Goal: Task Accomplishment & Management: Manage account settings

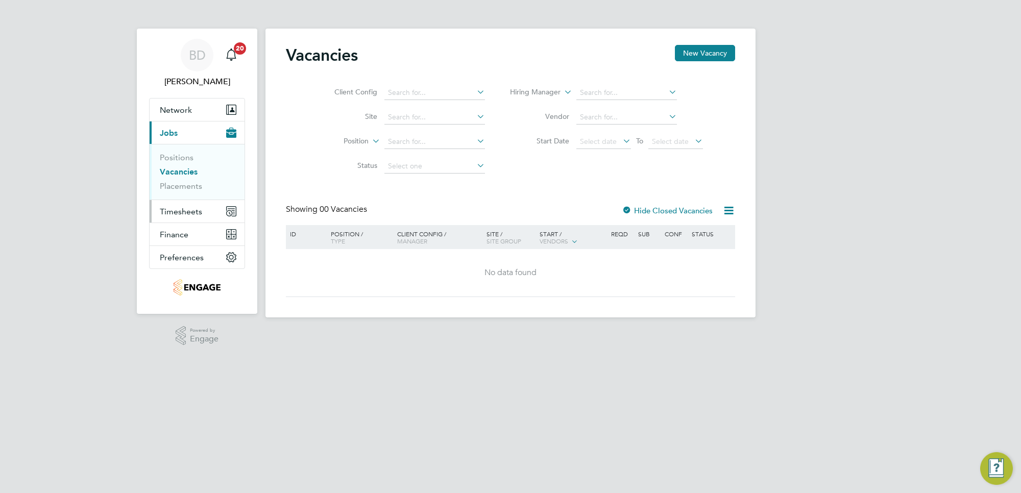
click at [176, 208] on span "Timesheets" at bounding box center [181, 212] width 42 height 10
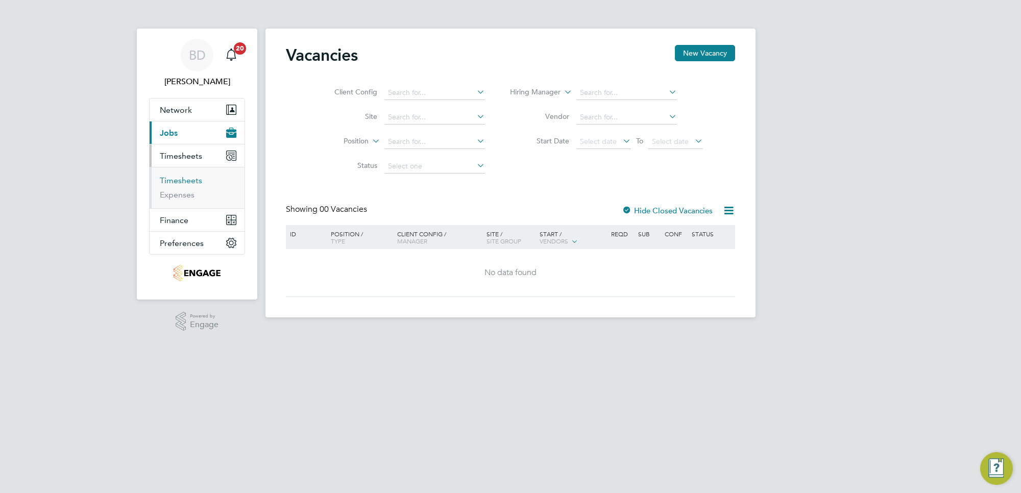
click at [175, 181] on link "Timesheets" at bounding box center [181, 181] width 42 height 10
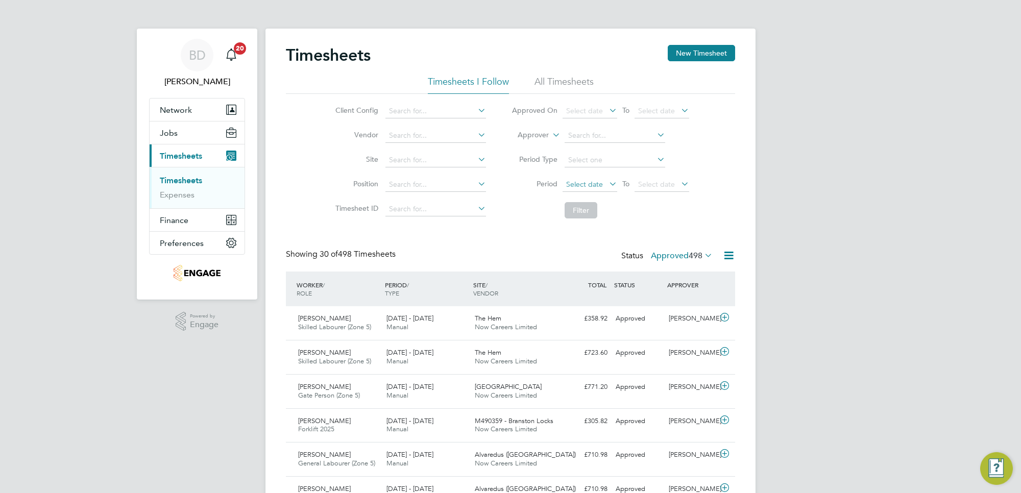
click at [598, 184] on span "Select date" at bounding box center [584, 184] width 37 height 9
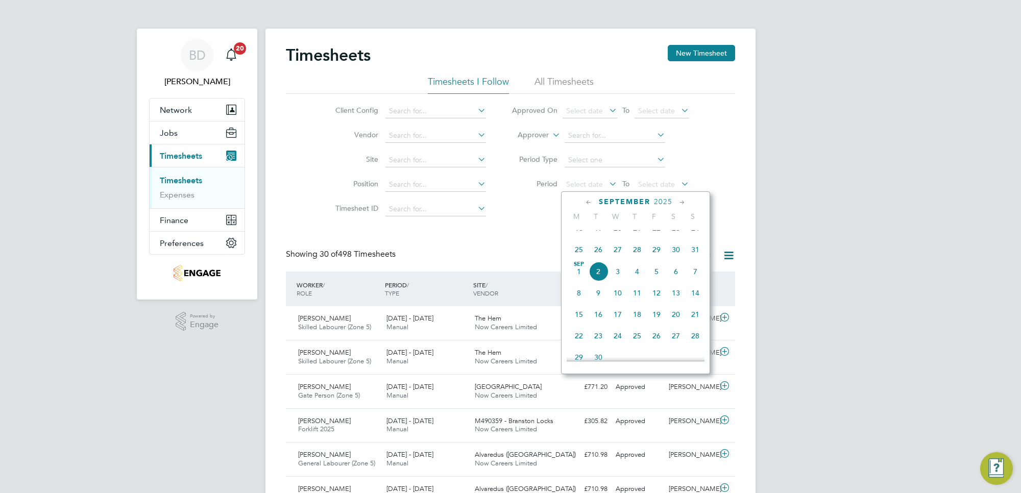
click at [577, 259] on span "25" at bounding box center [578, 249] width 19 height 19
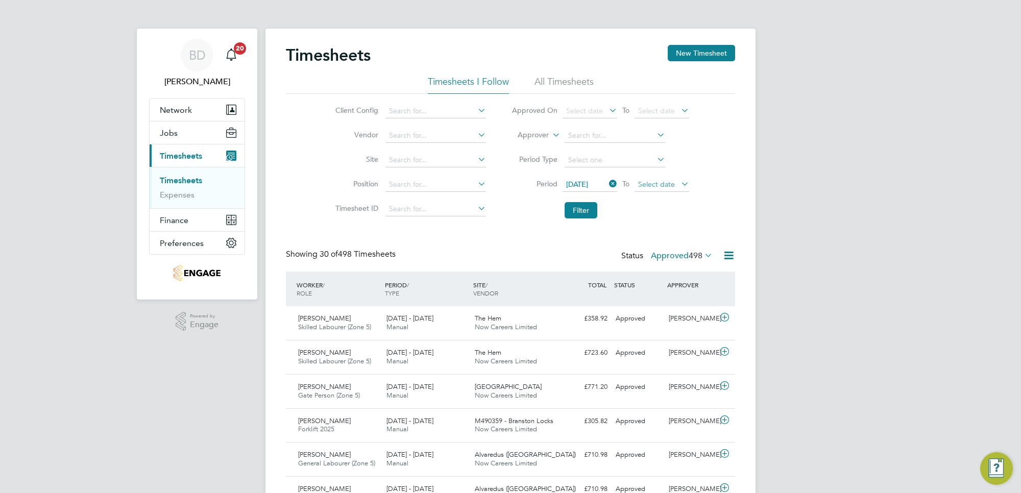
click at [646, 184] on span "Select date" at bounding box center [656, 184] width 37 height 9
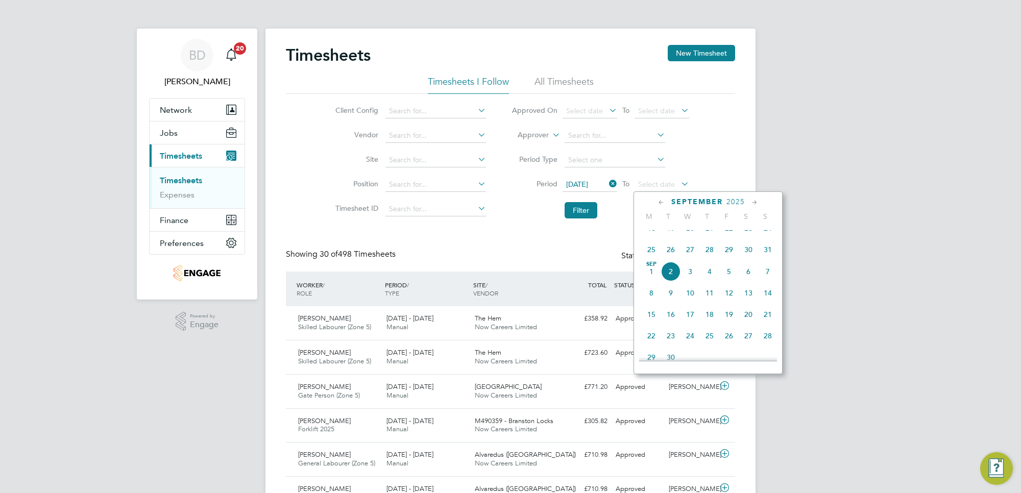
click at [731, 259] on span "29" at bounding box center [728, 249] width 19 height 19
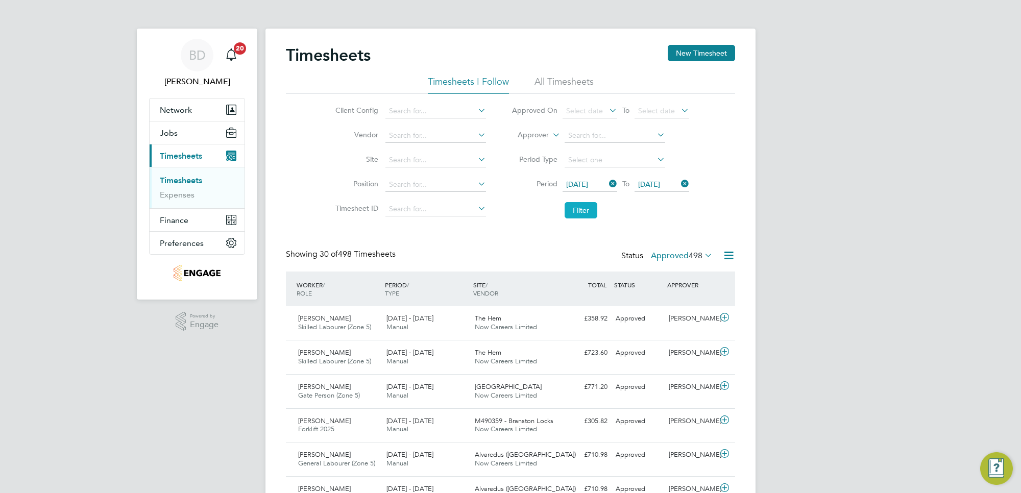
click at [586, 213] on button "Filter" at bounding box center [581, 210] width 33 height 16
click at [702, 252] on icon at bounding box center [702, 255] width 0 height 14
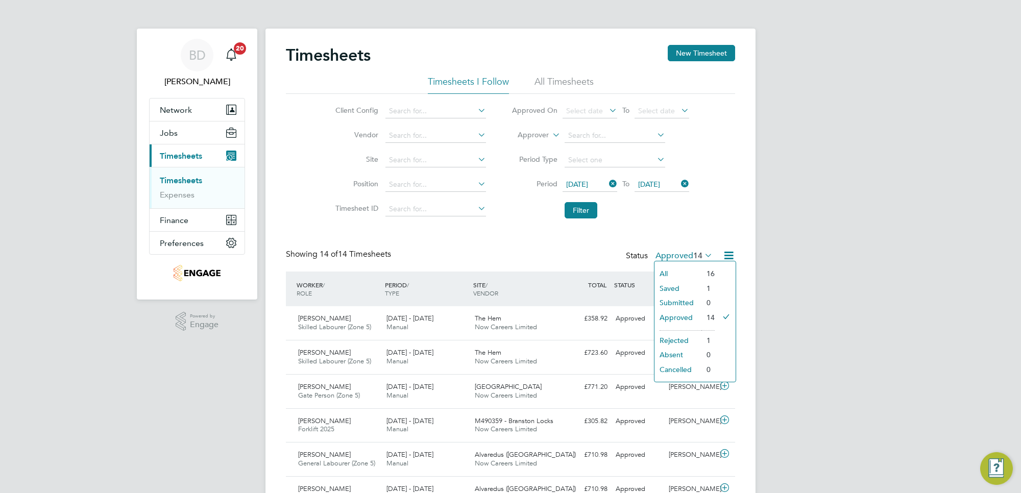
click at [677, 286] on li "Saved" at bounding box center [677, 288] width 47 height 14
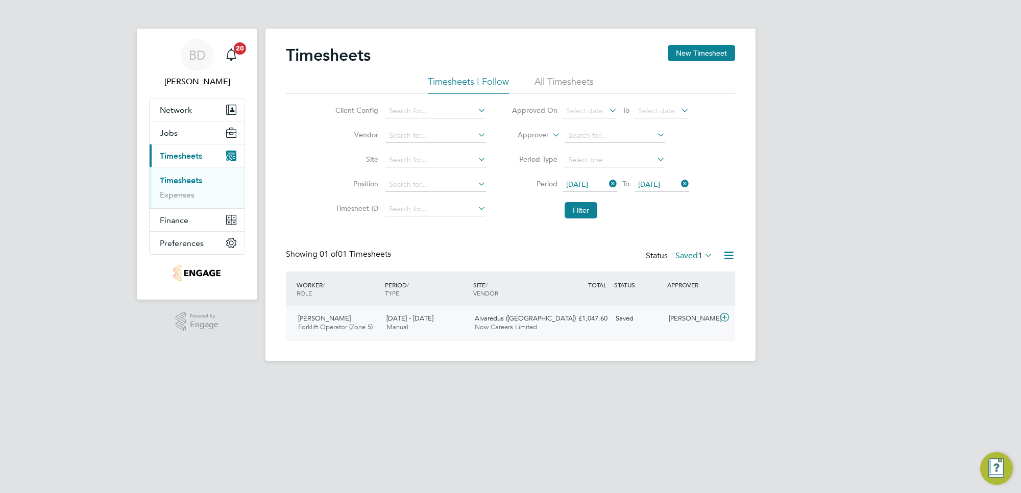
click at [703, 325] on div "[PERSON_NAME]" at bounding box center [691, 318] width 53 height 17
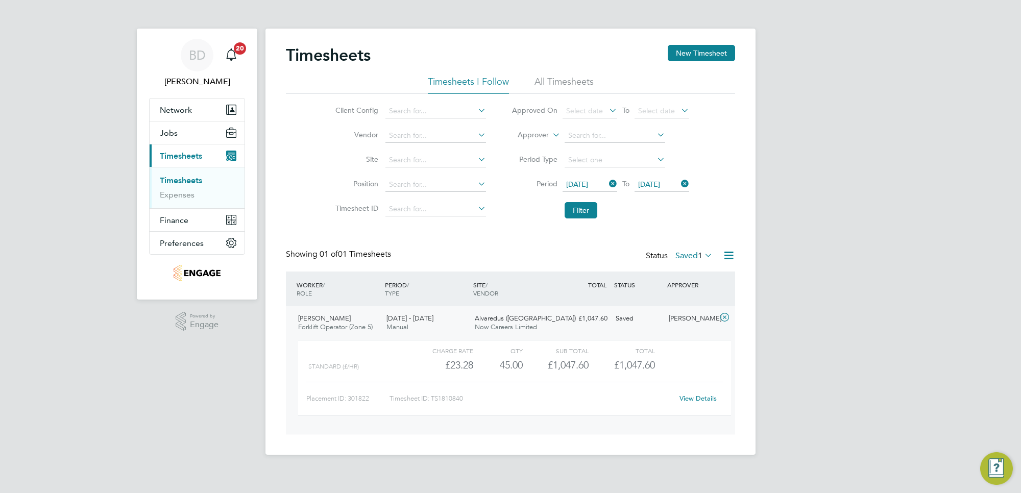
click at [697, 397] on link "View Details" at bounding box center [697, 398] width 37 height 9
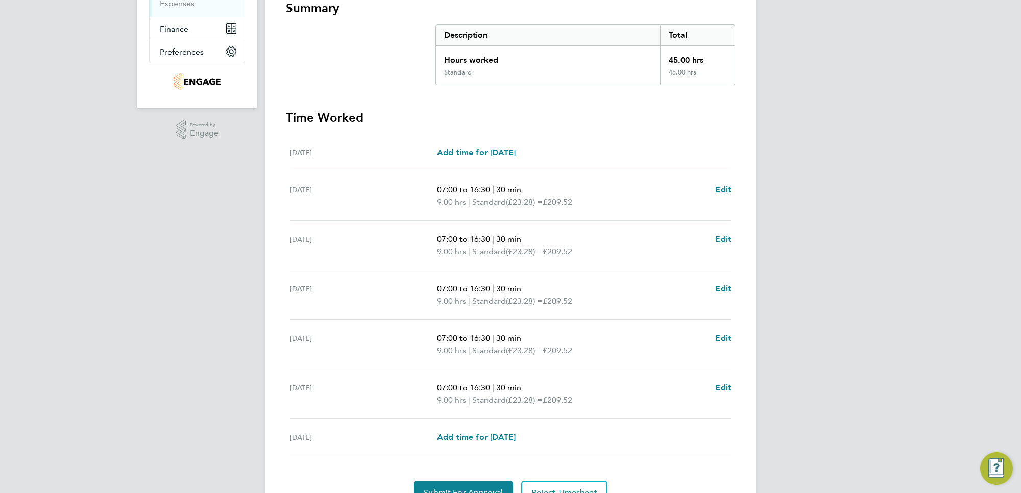
scroll to position [246, 0]
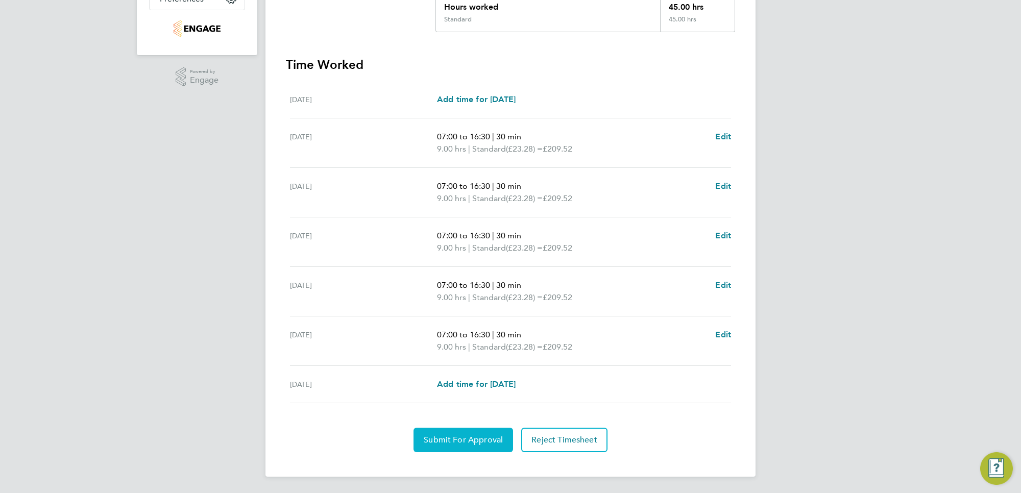
click at [459, 432] on button "Submit For Approval" at bounding box center [464, 440] width 100 height 25
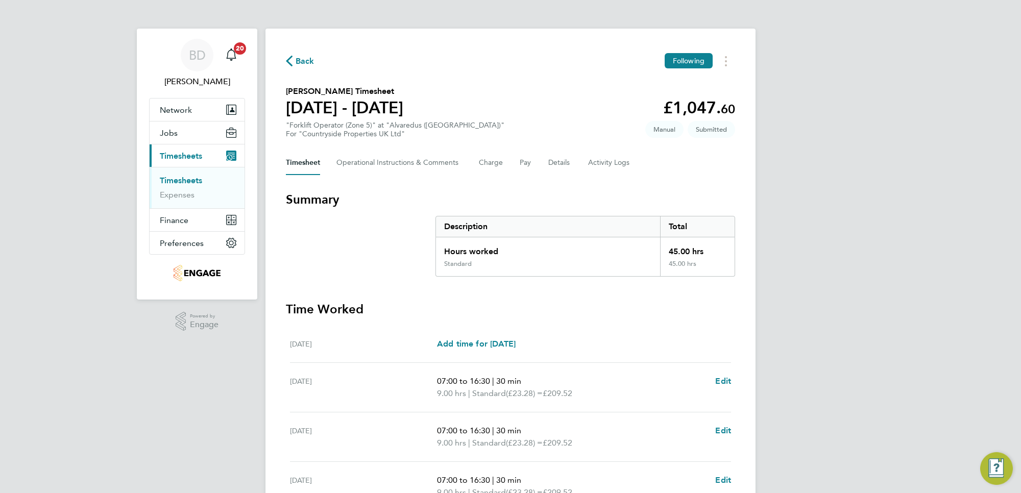
click at [307, 65] on span "Back" at bounding box center [305, 61] width 19 height 12
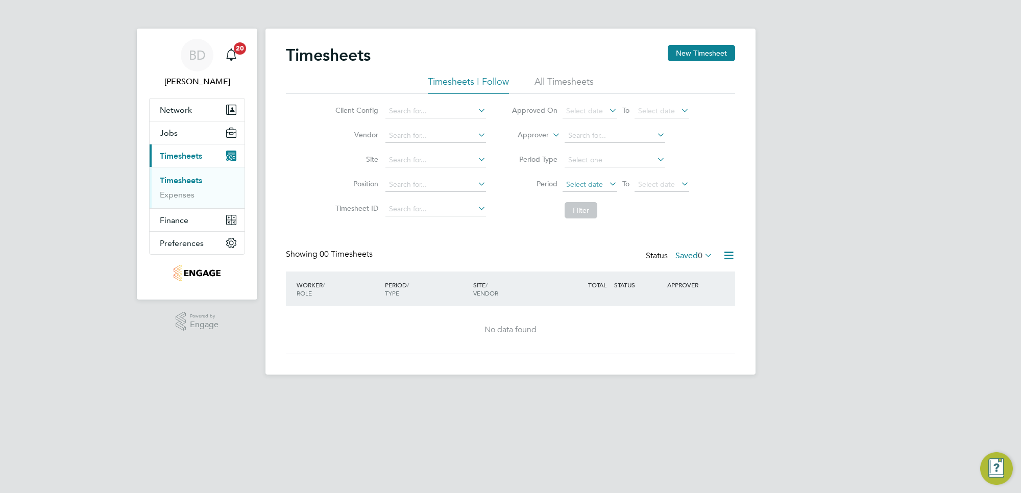
click at [595, 181] on span "Select date" at bounding box center [584, 184] width 37 height 9
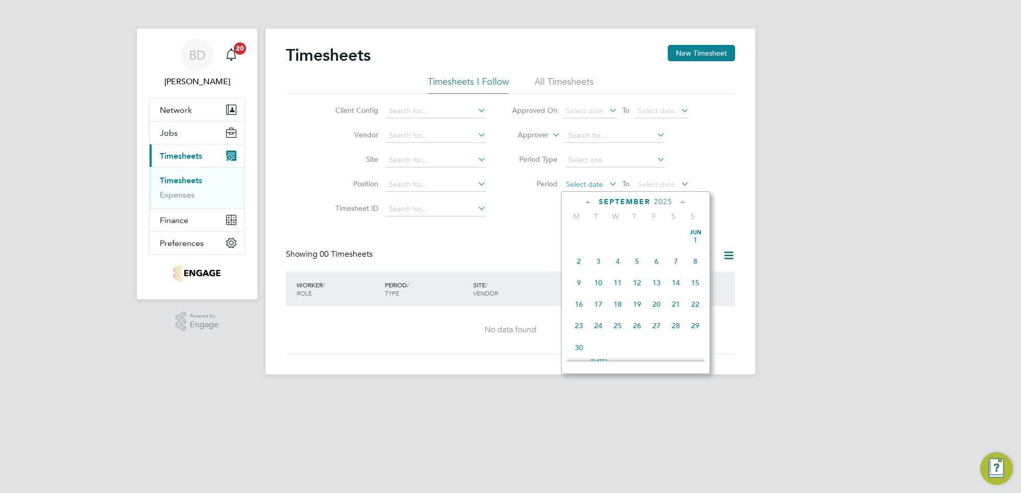
scroll to position [313, 0]
click at [574, 256] on span "25" at bounding box center [578, 249] width 19 height 19
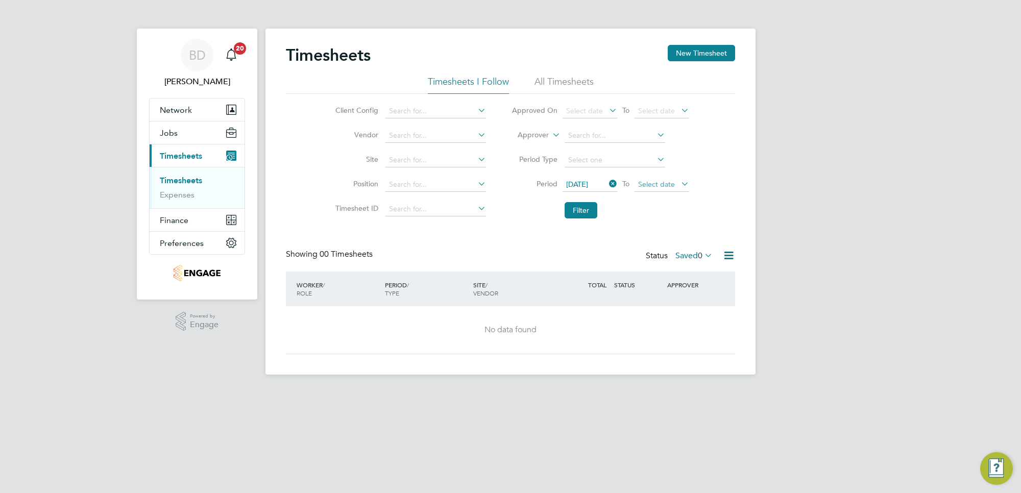
click at [665, 183] on span "Select date" at bounding box center [656, 184] width 37 height 9
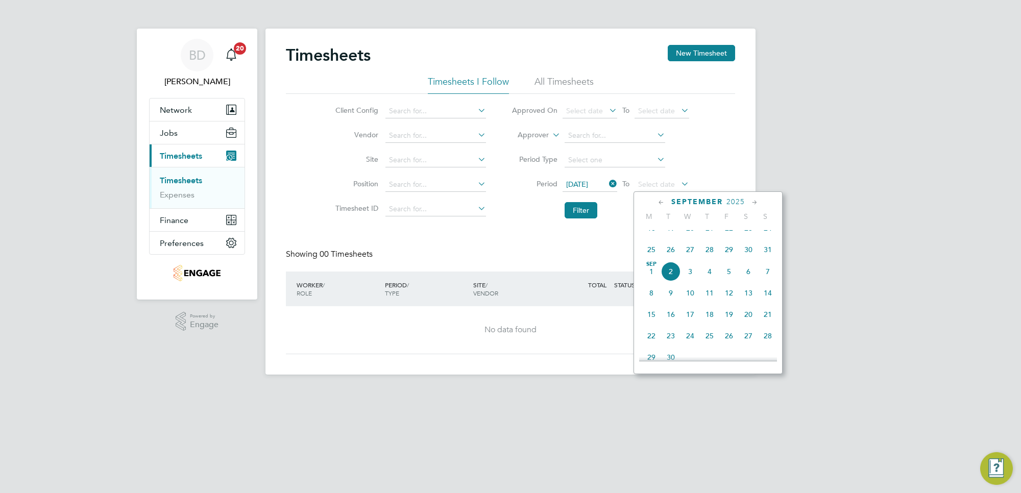
click at [729, 259] on span "29" at bounding box center [728, 249] width 19 height 19
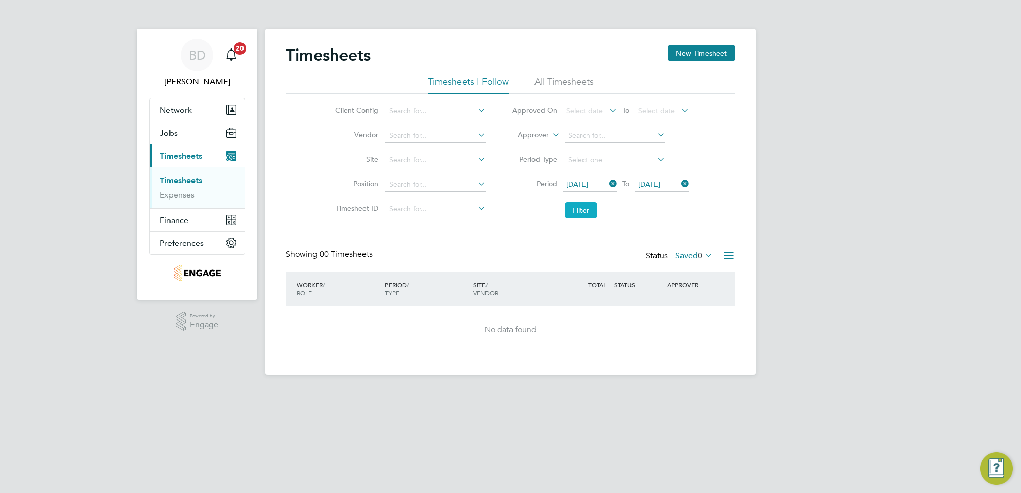
click at [578, 212] on button "Filter" at bounding box center [581, 210] width 33 height 16
click at [700, 251] on span "0" at bounding box center [700, 256] width 5 height 10
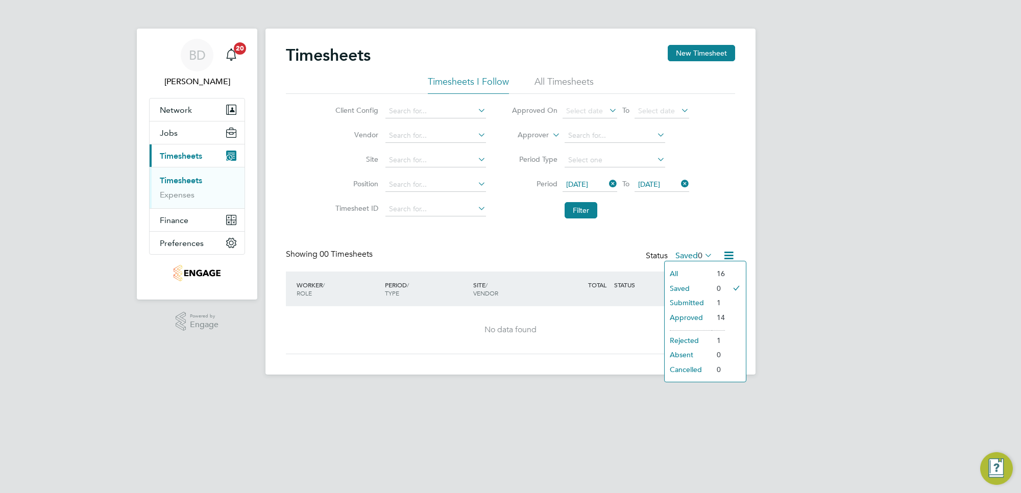
click at [682, 337] on li "Rejected" at bounding box center [688, 340] width 47 height 14
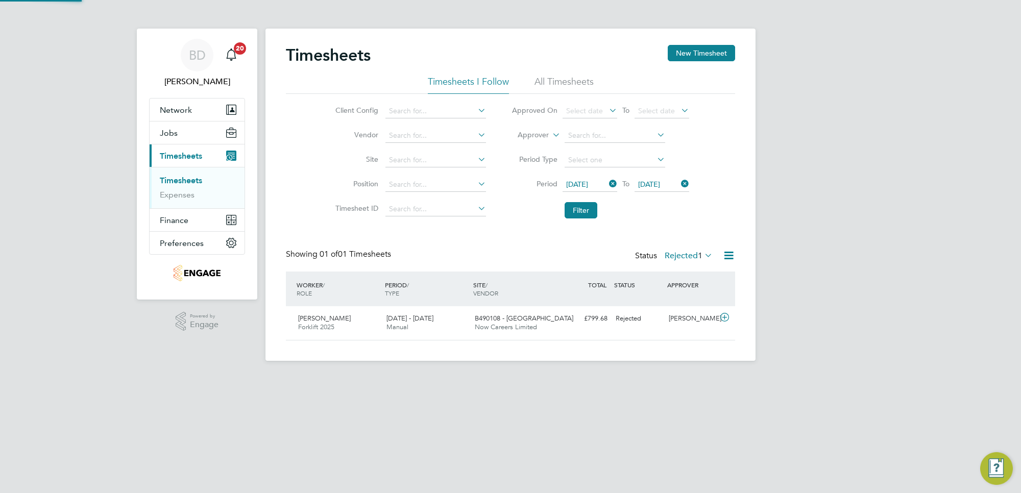
scroll to position [26, 88]
click at [683, 322] on div "[PERSON_NAME]" at bounding box center [691, 318] width 53 height 17
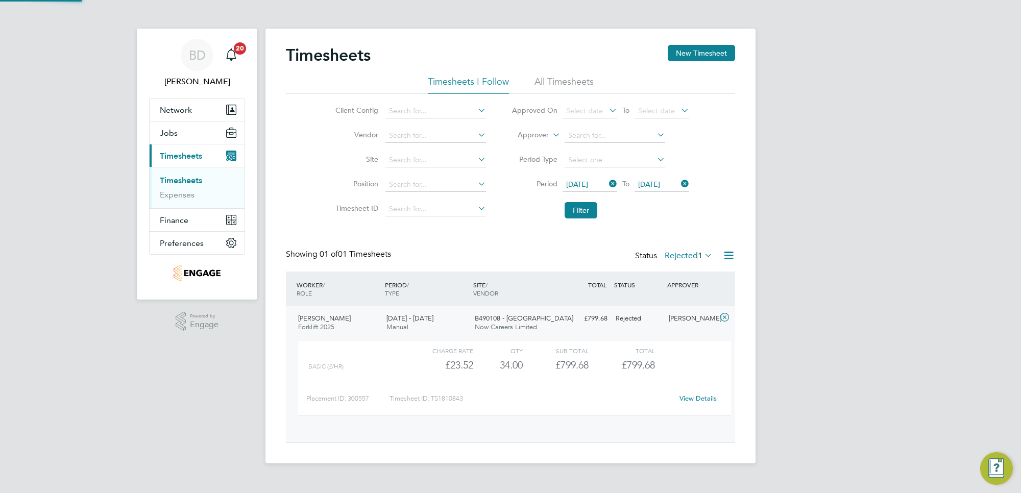
scroll to position [17, 100]
click at [688, 399] on link "View Details" at bounding box center [697, 398] width 37 height 9
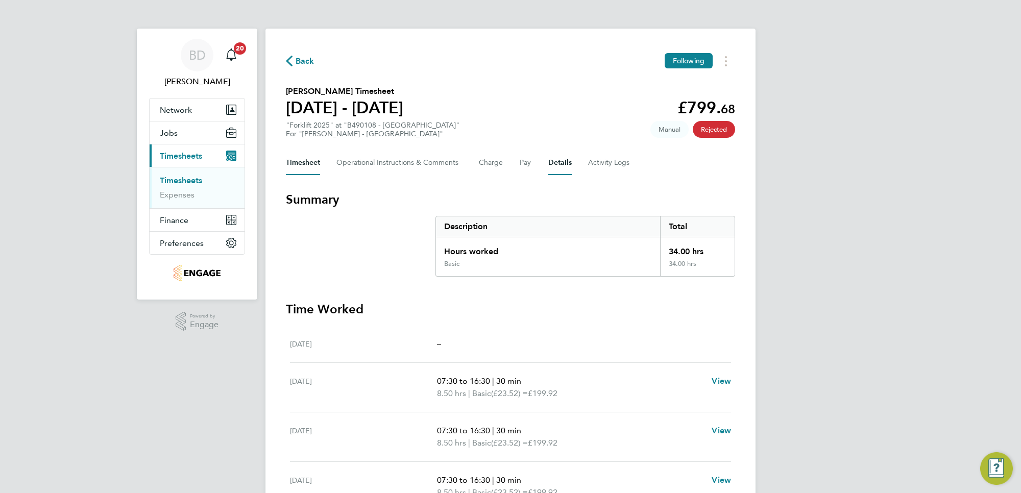
click at [558, 172] on button "Details" at bounding box center [559, 163] width 23 height 25
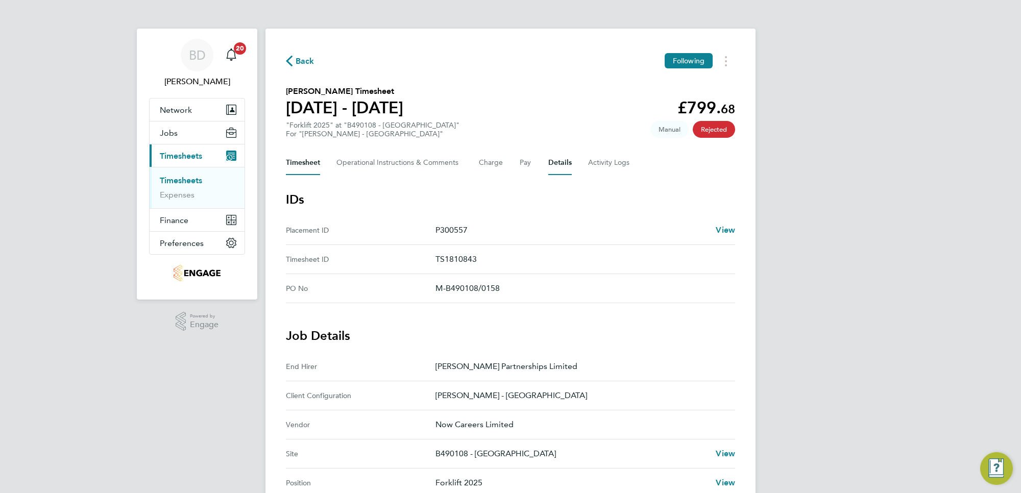
click at [295, 167] on button "Timesheet" at bounding box center [303, 163] width 34 height 25
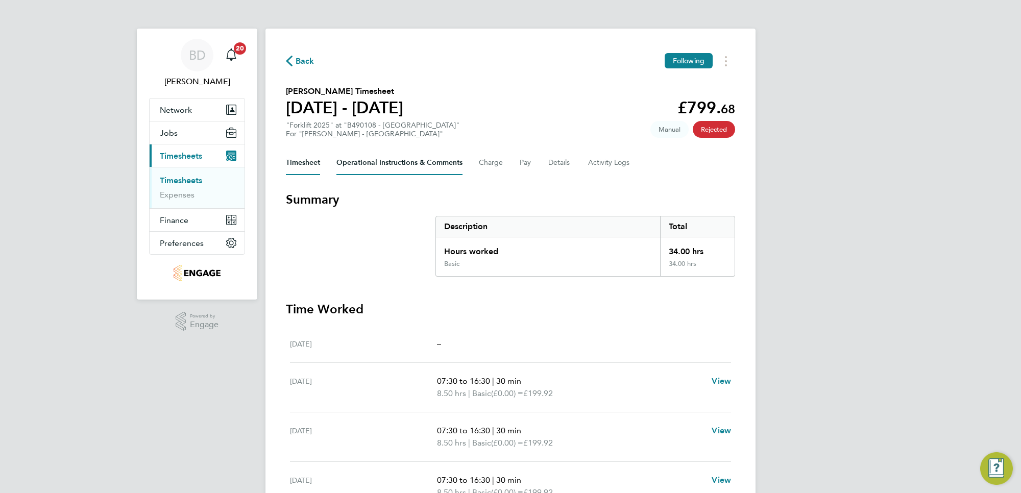
click at [392, 162] on Comments-tab "Operational Instructions & Comments" at bounding box center [399, 163] width 126 height 25
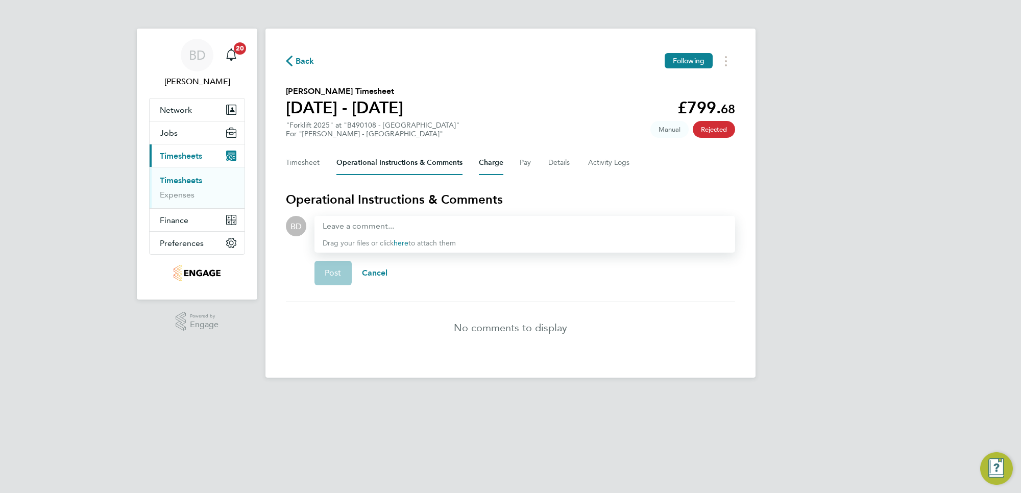
click at [499, 159] on button "Charge" at bounding box center [491, 163] width 25 height 25
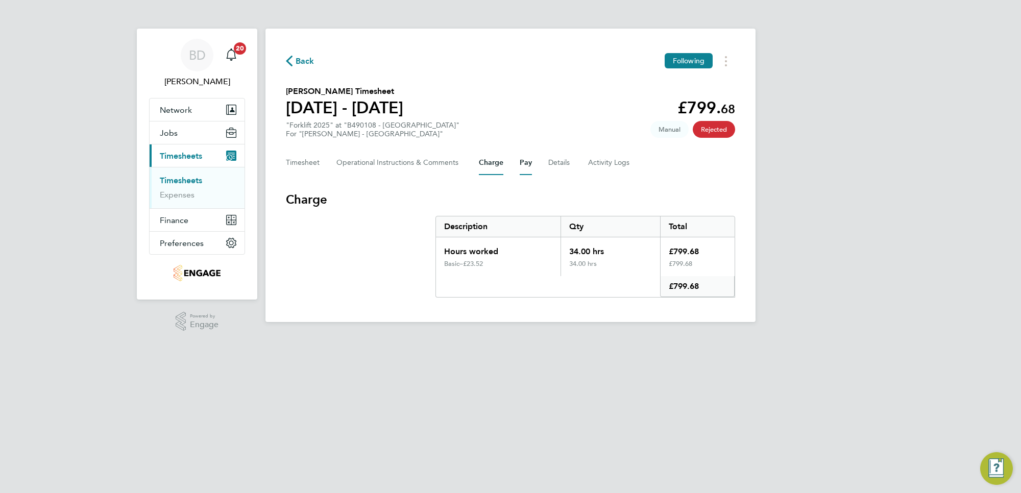
click at [520, 166] on button "Pay" at bounding box center [526, 163] width 12 height 25
click at [597, 158] on Logs-tab "Activity Logs" at bounding box center [609, 163] width 43 height 25
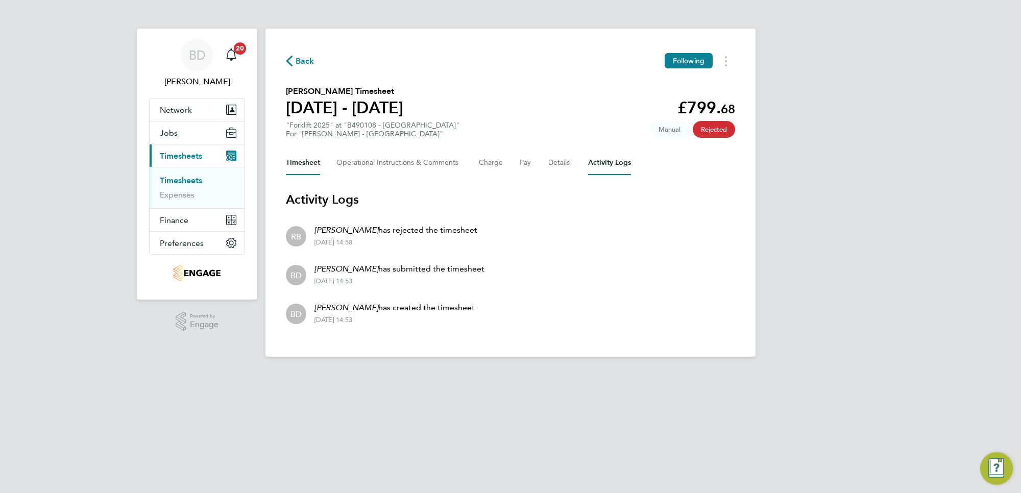
click at [314, 162] on button "Timesheet" at bounding box center [303, 163] width 34 height 25
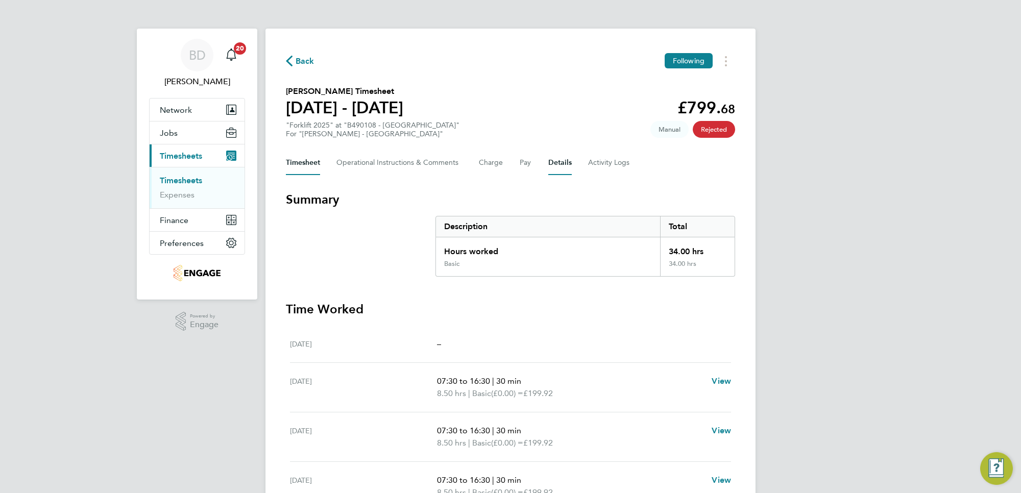
click at [555, 162] on button "Details" at bounding box center [559, 163] width 23 height 25
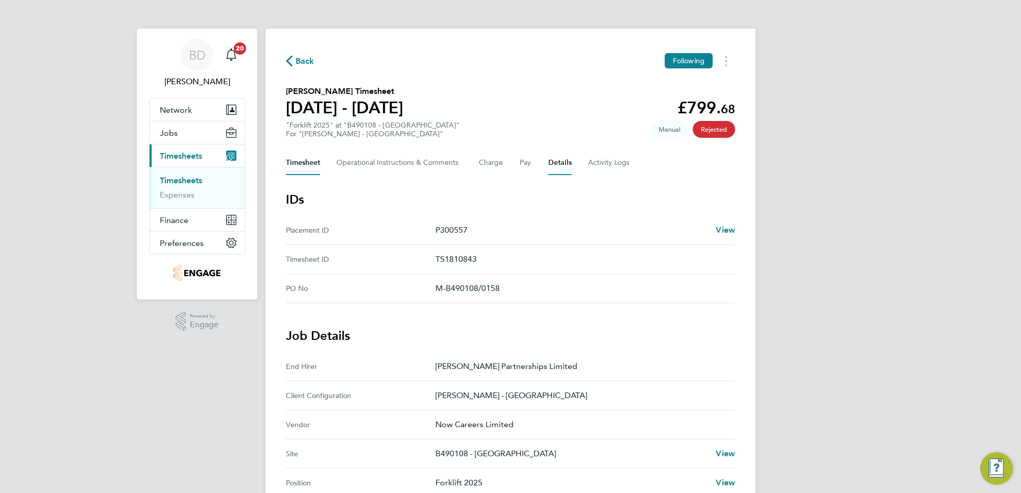
click at [310, 162] on button "Timesheet" at bounding box center [303, 163] width 34 height 25
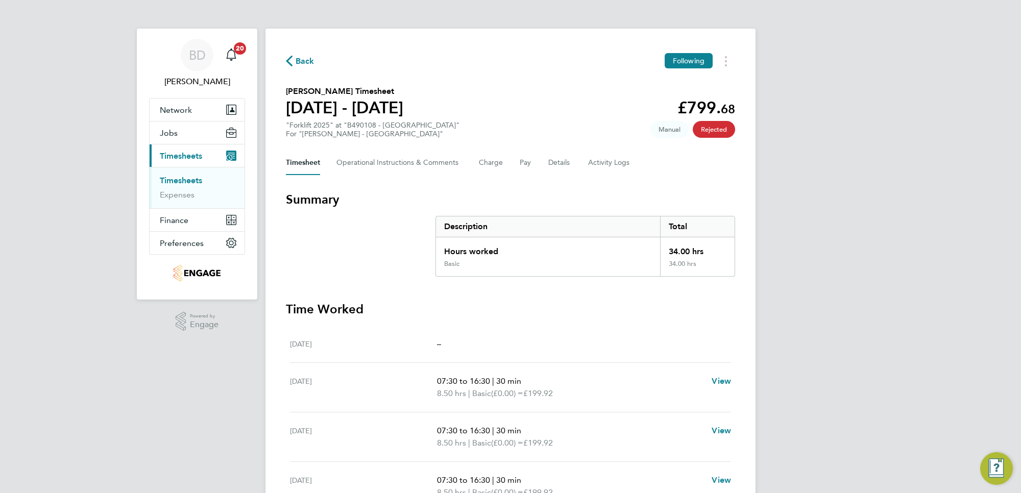
click at [297, 61] on span "Back" at bounding box center [305, 61] width 19 height 12
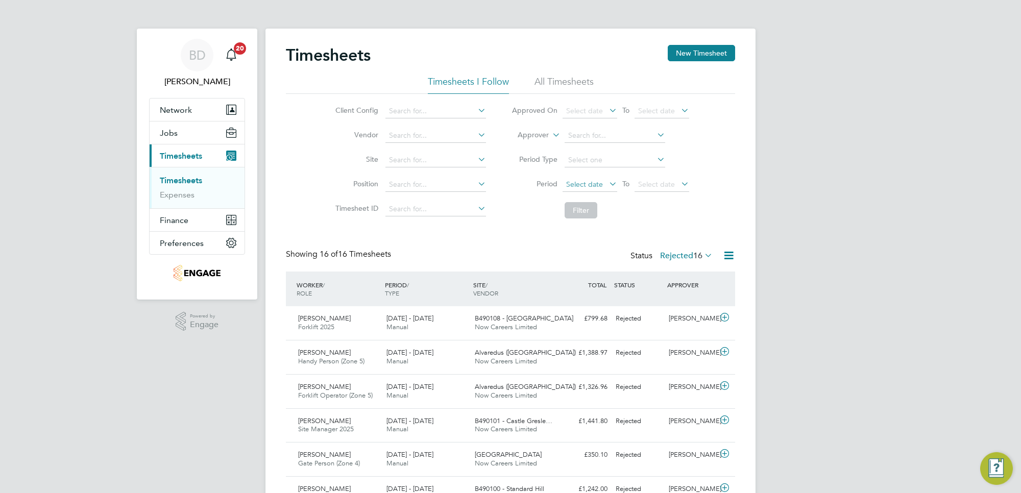
click at [594, 181] on span "Select date" at bounding box center [584, 184] width 37 height 9
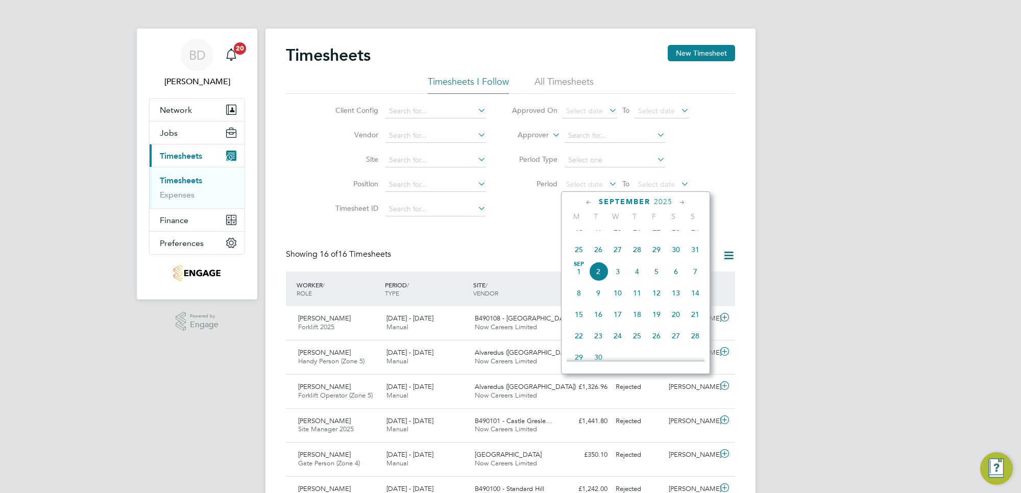
click at [580, 259] on span "25" at bounding box center [578, 249] width 19 height 19
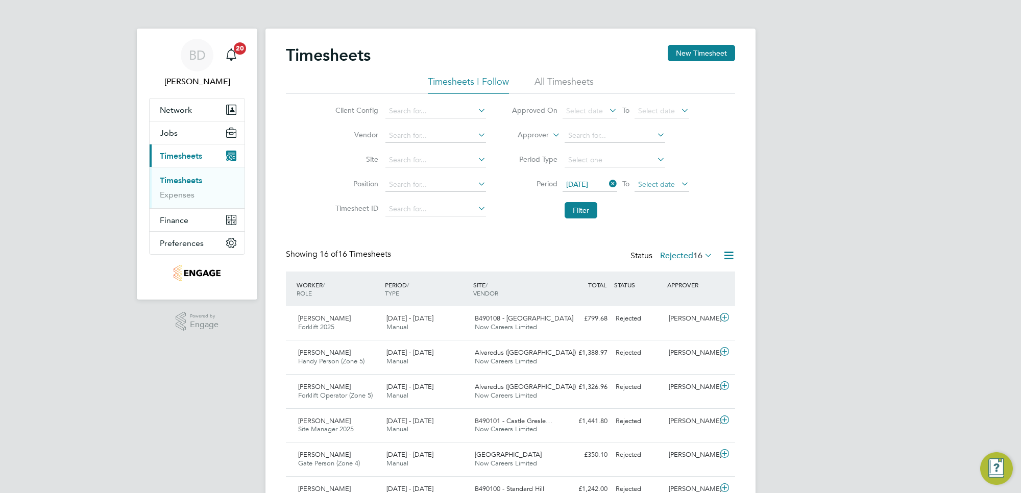
click at [668, 182] on span "Select date" at bounding box center [656, 184] width 37 height 9
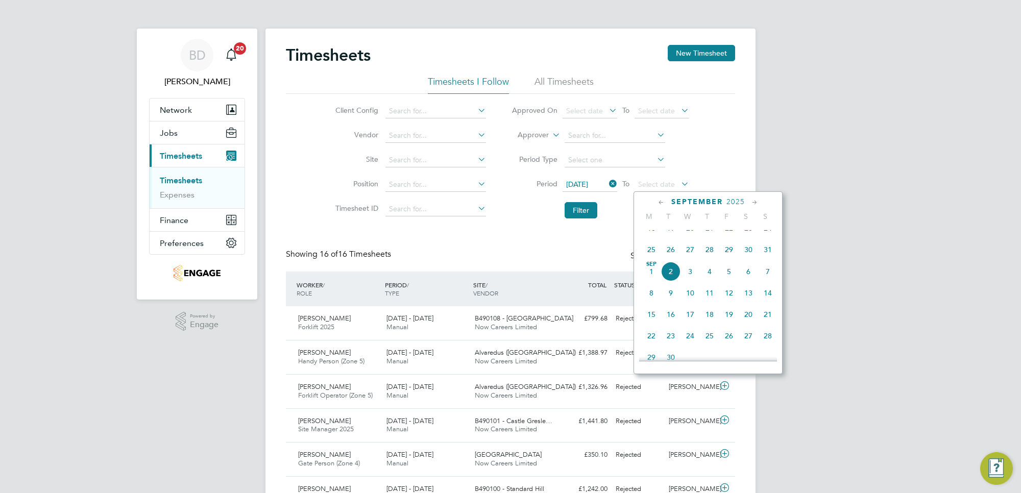
click at [727, 259] on span "29" at bounding box center [728, 249] width 19 height 19
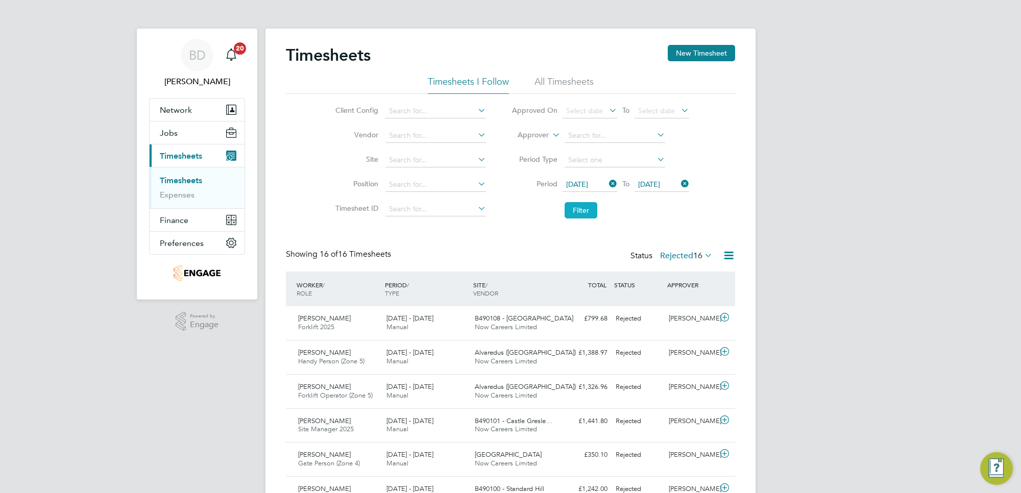
click at [586, 209] on button "Filter" at bounding box center [581, 210] width 33 height 16
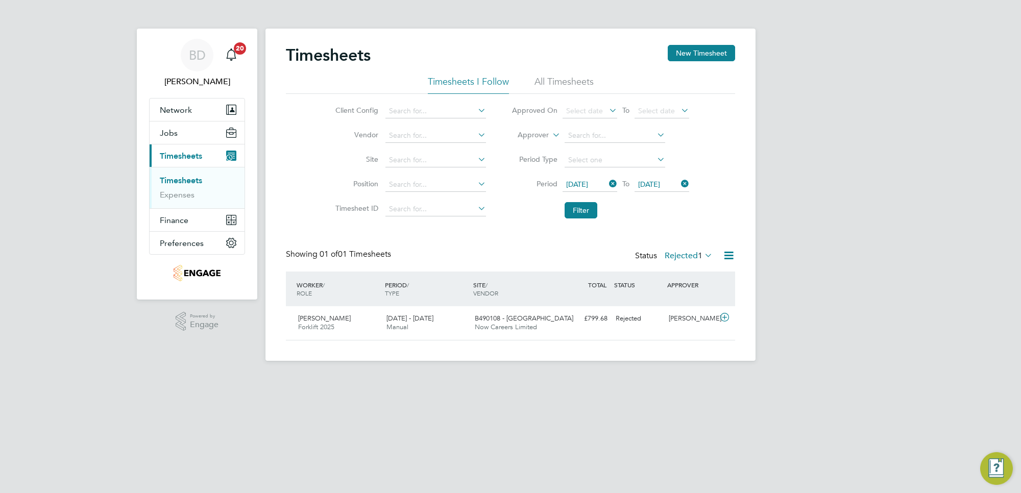
click at [698, 253] on span "1" at bounding box center [700, 256] width 5 height 10
click at [688, 269] on li "All" at bounding box center [683, 273] width 47 height 14
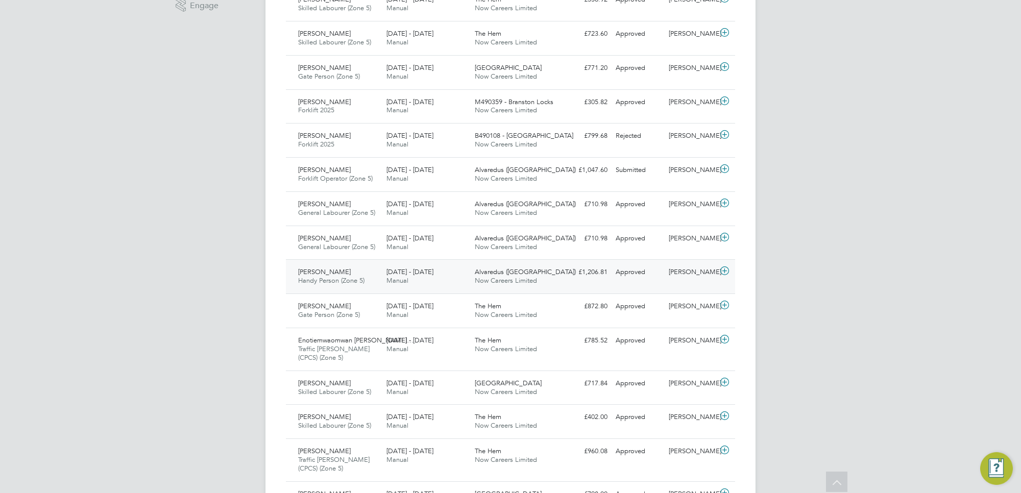
click at [718, 271] on icon at bounding box center [724, 271] width 13 height 8
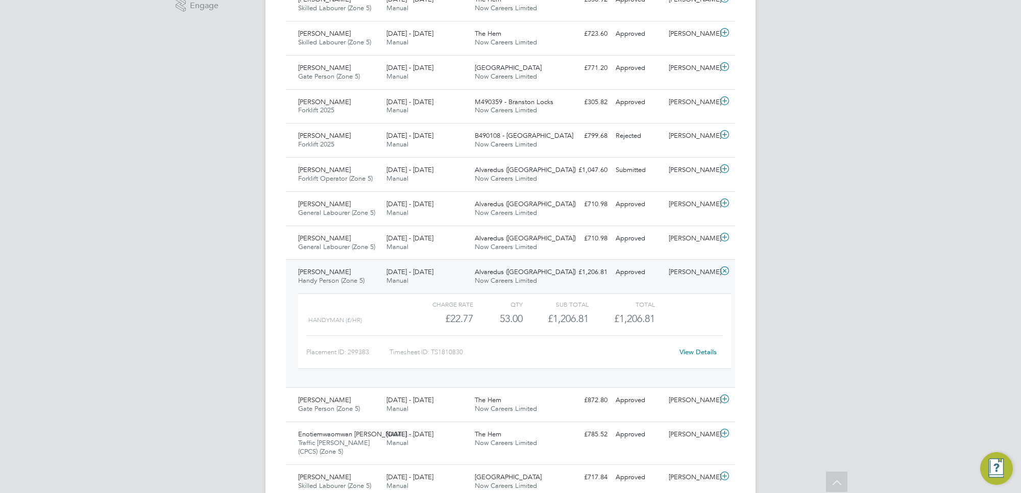
click at [723, 274] on icon at bounding box center [724, 271] width 13 height 8
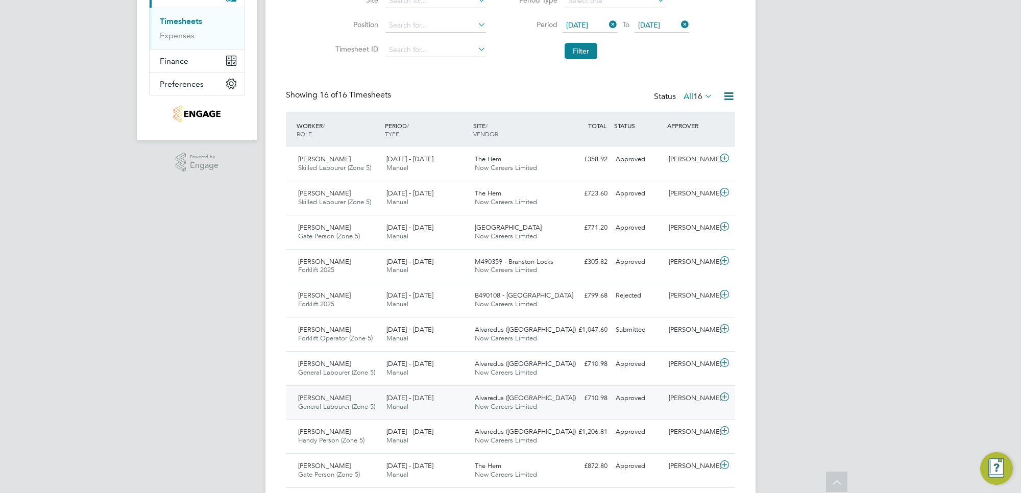
scroll to position [223, 0]
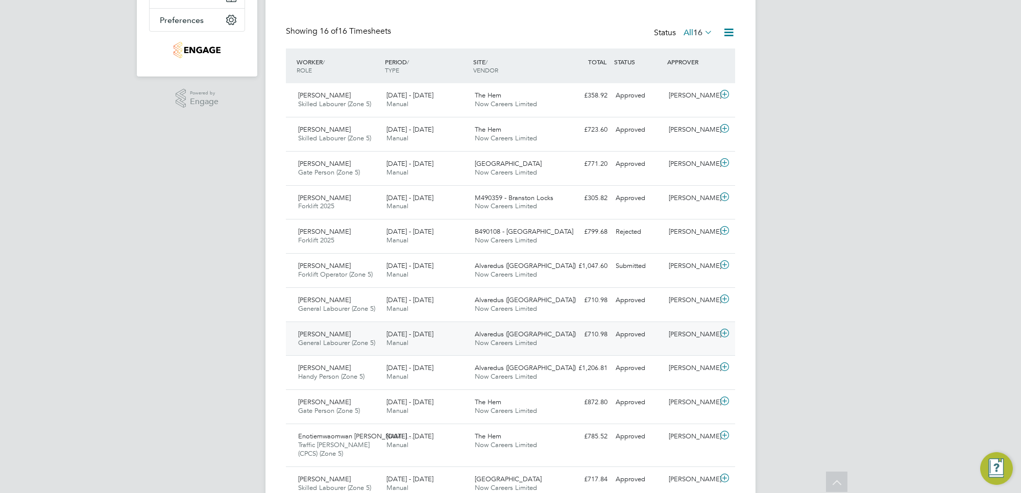
click at [725, 330] on icon at bounding box center [724, 333] width 13 height 8
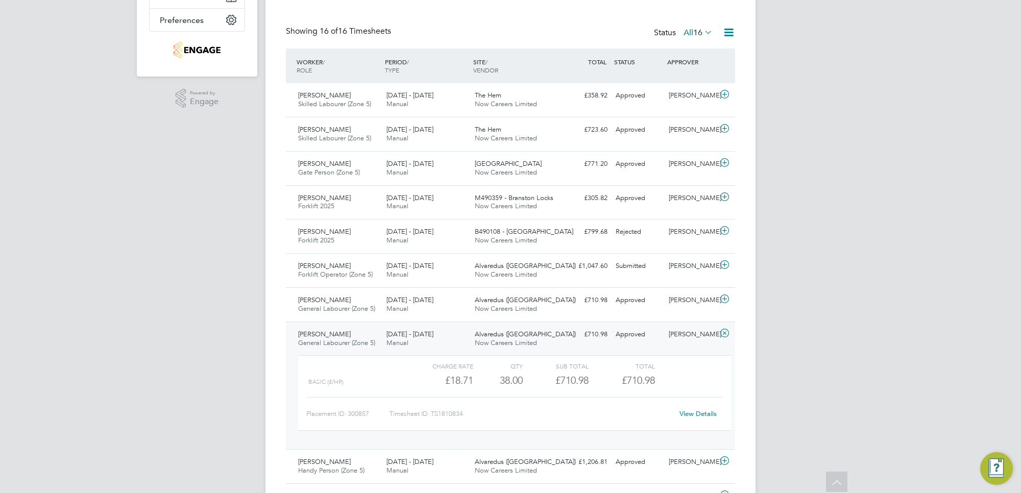
scroll to position [287, 0]
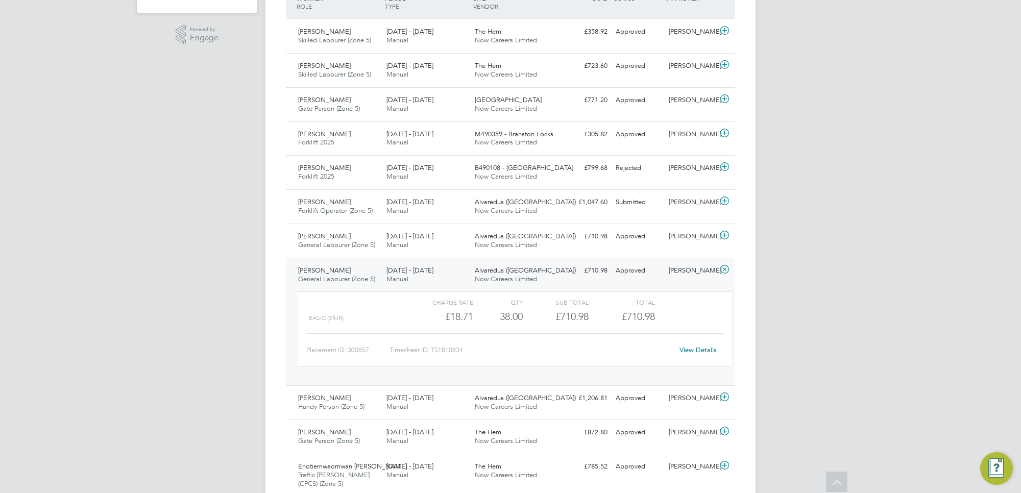
click at [688, 349] on link "View Details" at bounding box center [697, 350] width 37 height 9
click at [725, 268] on icon at bounding box center [724, 269] width 13 height 8
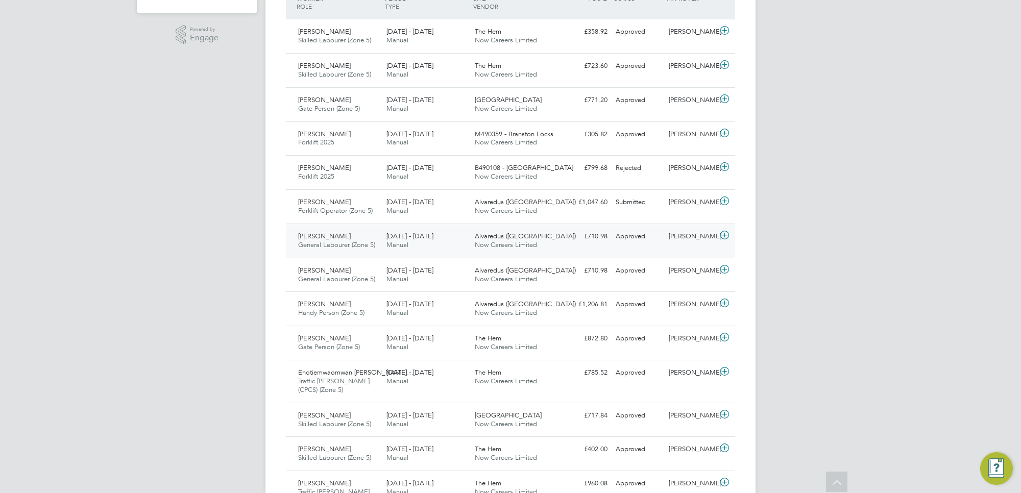
click at [723, 236] on icon at bounding box center [724, 235] width 13 height 8
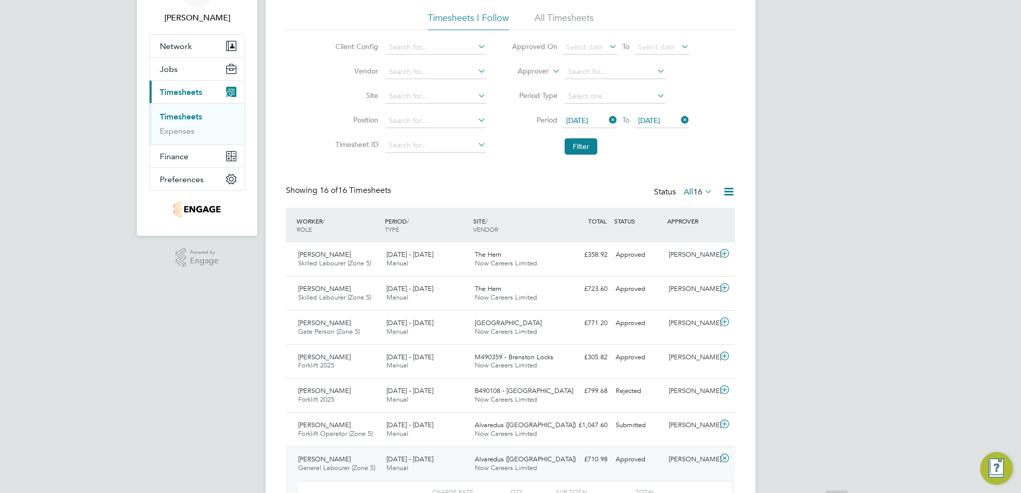
scroll to position [128, 0]
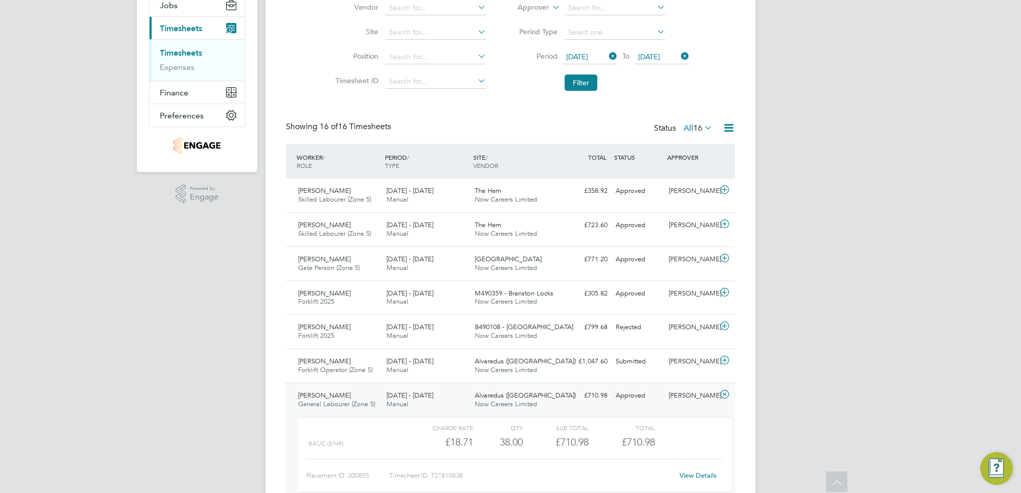
click at [702, 128] on icon at bounding box center [702, 127] width 0 height 14
click at [698, 212] on li "Rejected" at bounding box center [692, 213] width 47 height 14
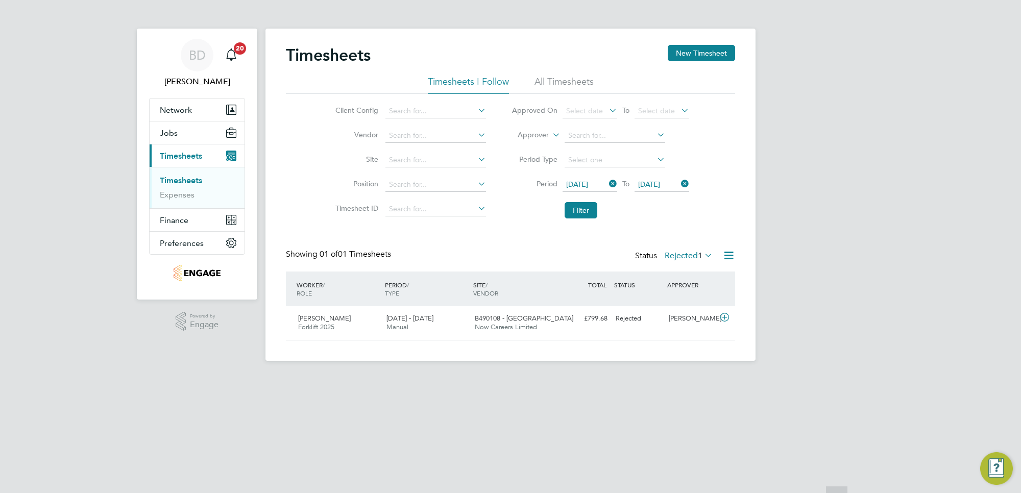
scroll to position [26, 88]
click at [646, 318] on div "Rejected" at bounding box center [638, 318] width 53 height 17
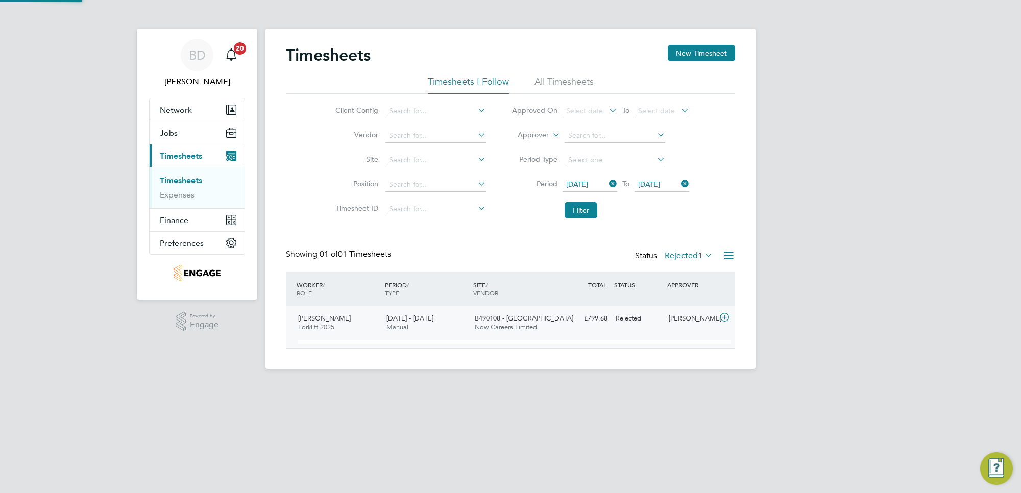
scroll to position [17, 100]
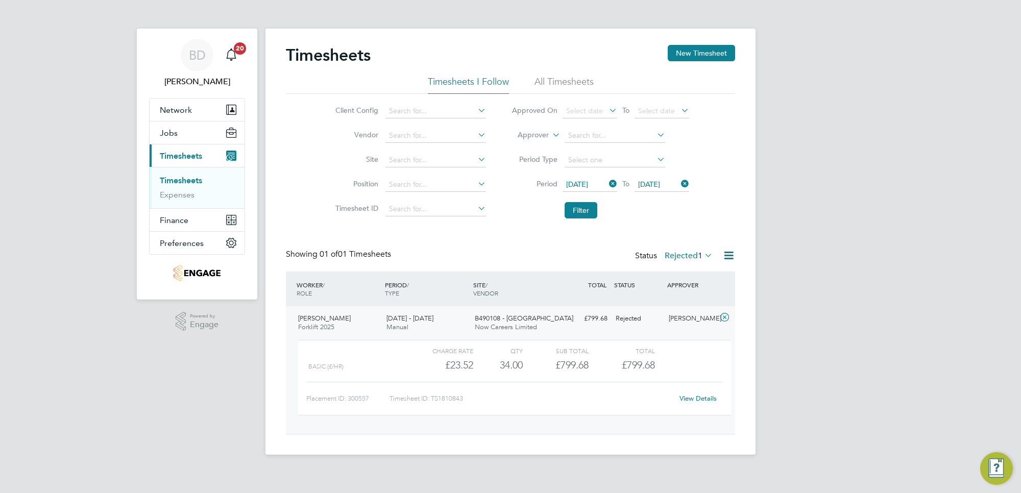
click at [693, 399] on link "View Details" at bounding box center [697, 398] width 37 height 9
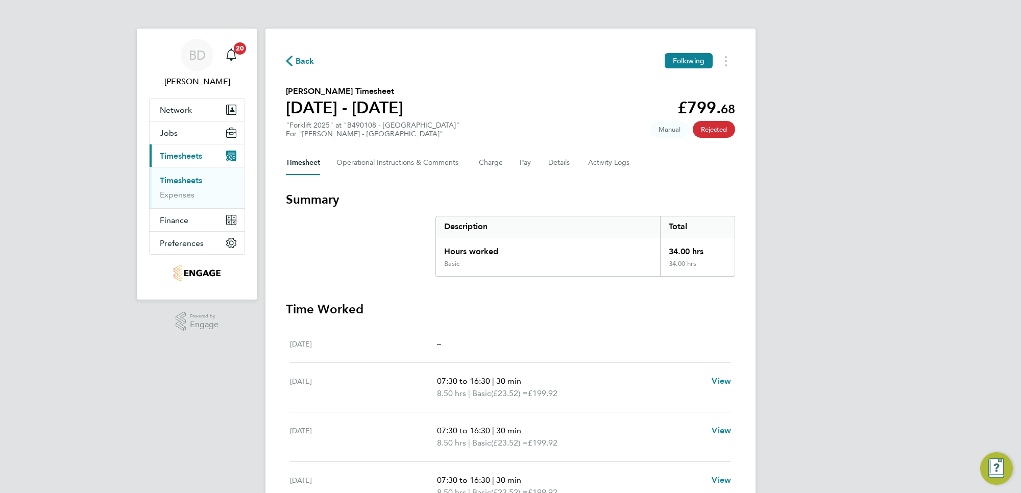
click at [307, 59] on span "Back" at bounding box center [305, 61] width 19 height 12
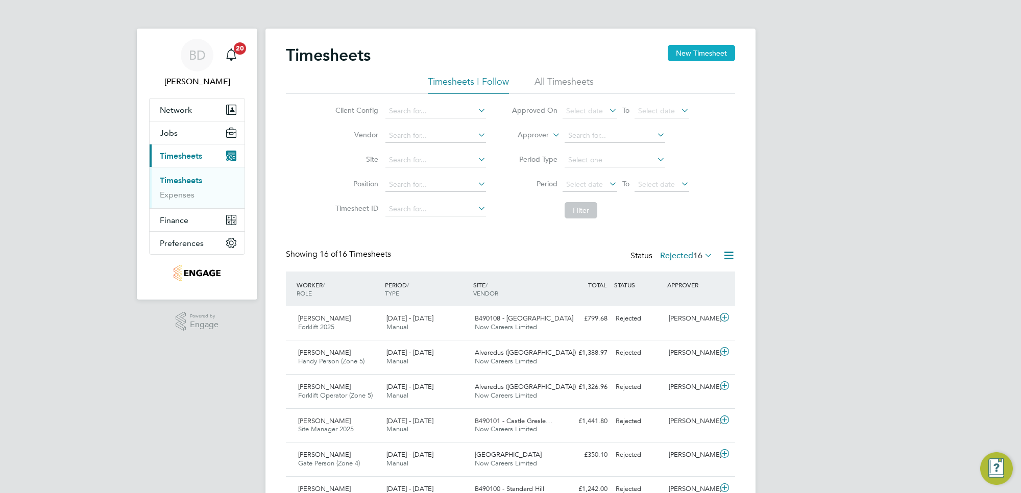
click at [698, 55] on button "New Timesheet" at bounding box center [701, 53] width 67 height 16
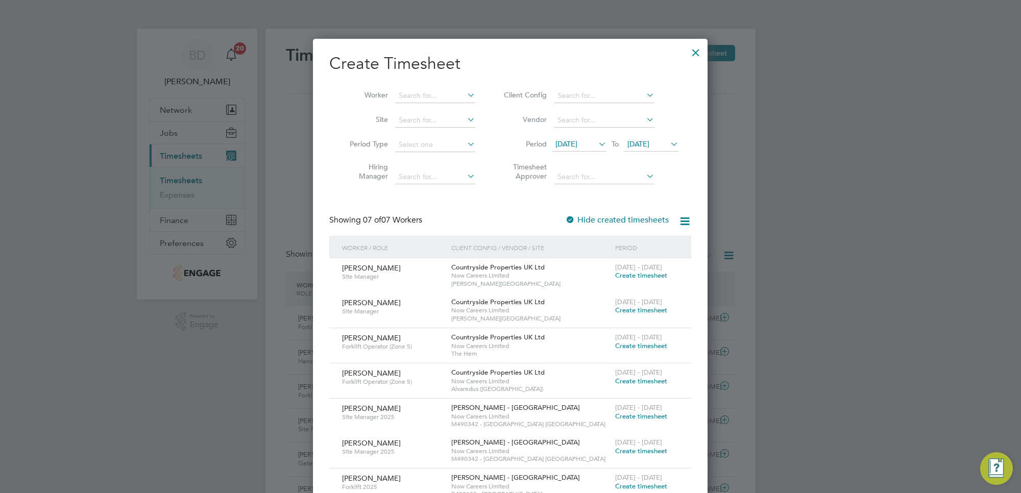
click at [577, 145] on span "[DATE]" at bounding box center [566, 143] width 22 height 9
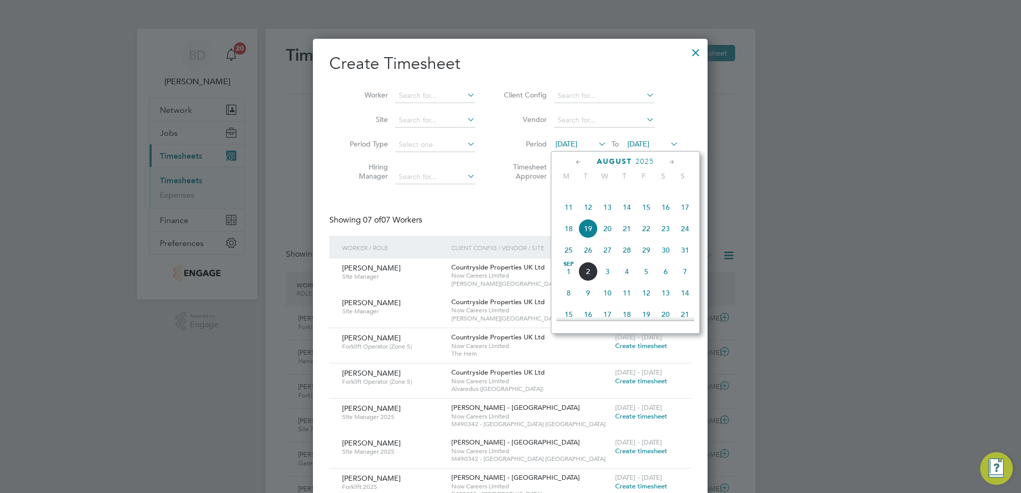
click at [564, 260] on span "25" at bounding box center [568, 249] width 19 height 19
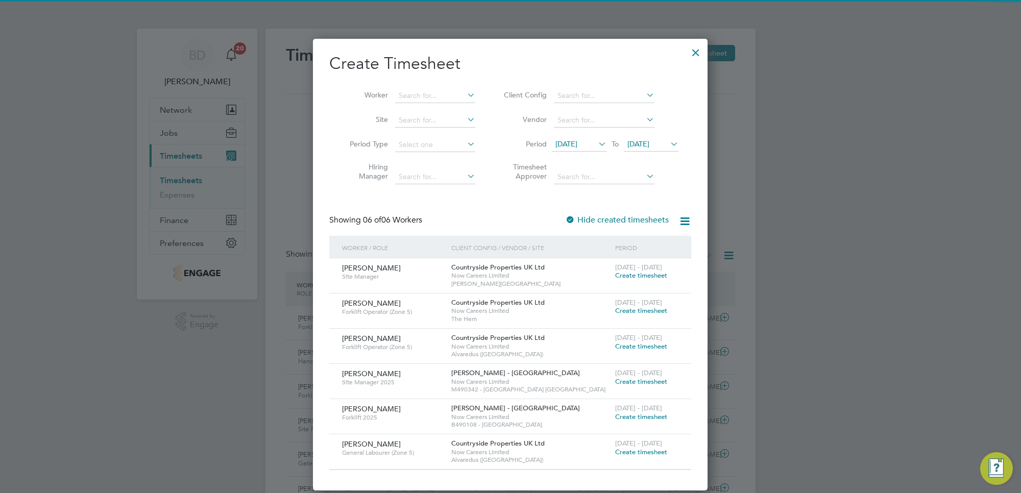
click at [649, 144] on span "[DATE]" at bounding box center [638, 143] width 22 height 9
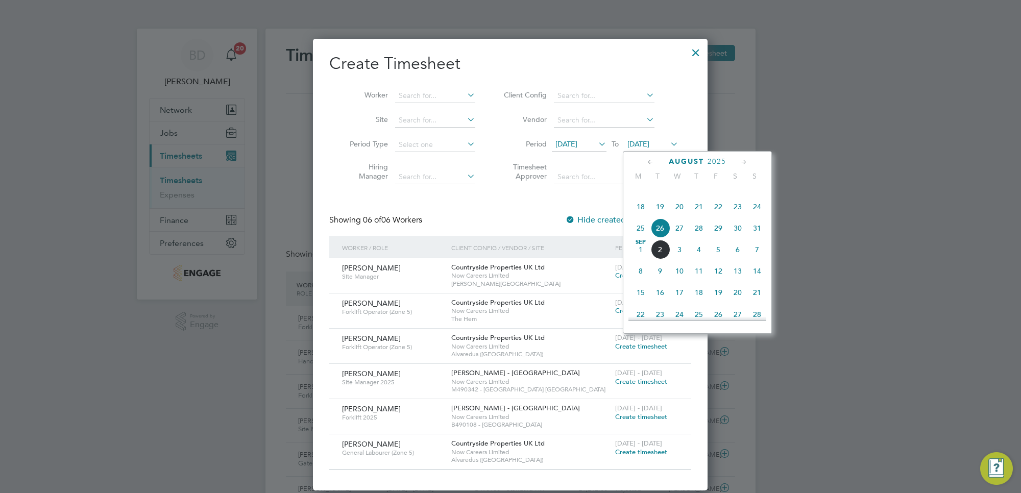
click at [722, 238] on span "29" at bounding box center [718, 227] width 19 height 19
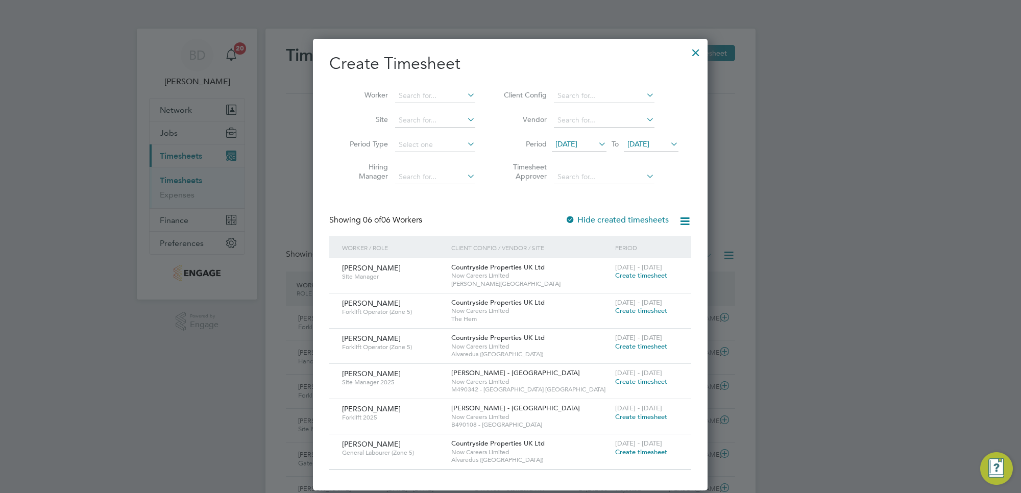
click at [635, 419] on span "Create timesheet" at bounding box center [641, 416] width 52 height 9
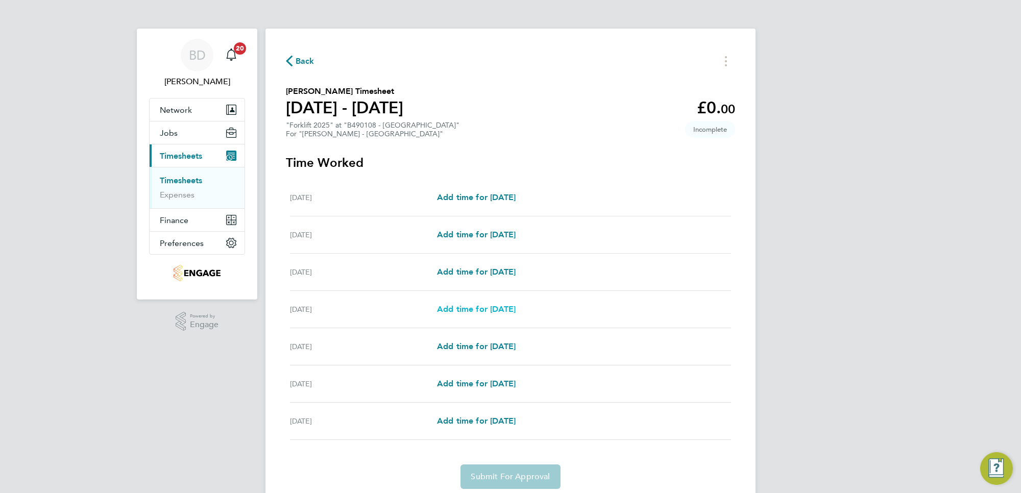
click at [468, 309] on span "Add time for Tue 26 Aug" at bounding box center [476, 309] width 79 height 10
select select "30"
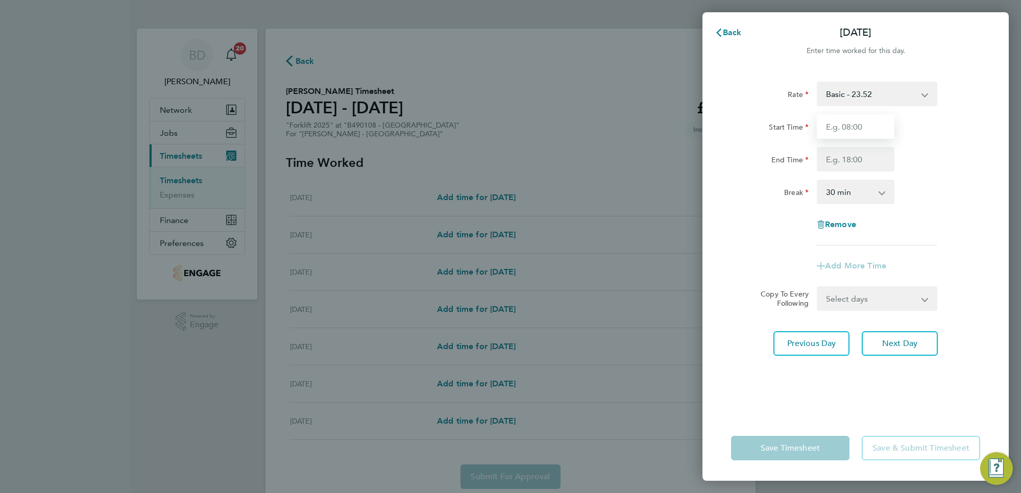
click at [854, 130] on input "Start Time" at bounding box center [856, 126] width 78 height 25
type input "07:30"
click at [861, 155] on input "End Time" at bounding box center [856, 159] width 78 height 25
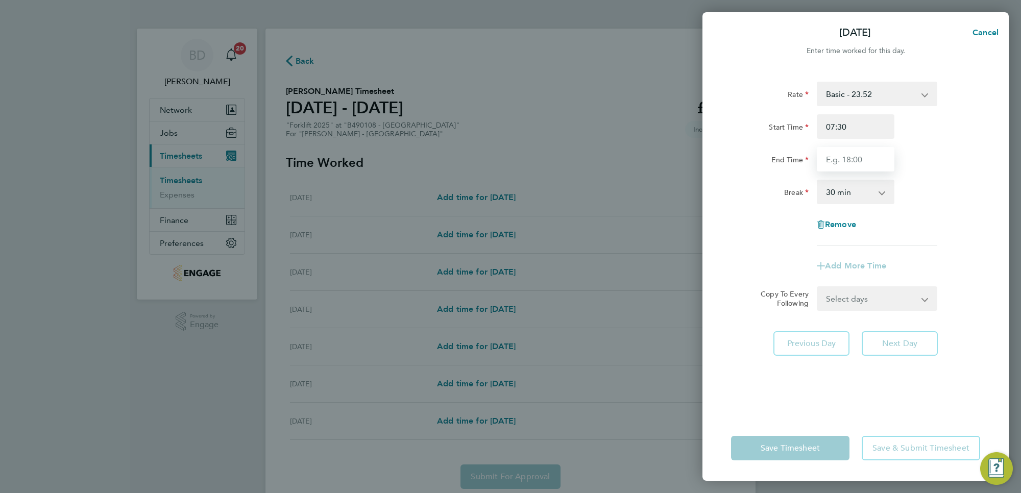
type input "16:30"
click at [926, 196] on div "Break 0 min 15 min 30 min 45 min 60 min 75 min 90 min" at bounding box center [855, 192] width 257 height 25
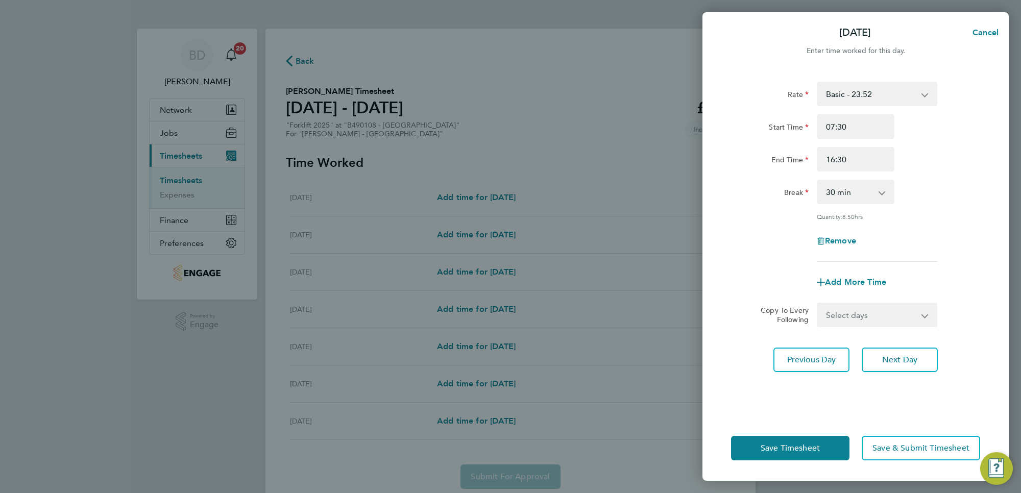
click at [882, 315] on select "Select days Day Wednesday Thursday Friday" at bounding box center [871, 315] width 107 height 22
select select "DAY"
click at [818, 304] on select "Select days Day Wednesday Thursday Friday" at bounding box center [871, 315] width 107 height 22
select select "2025-08-29"
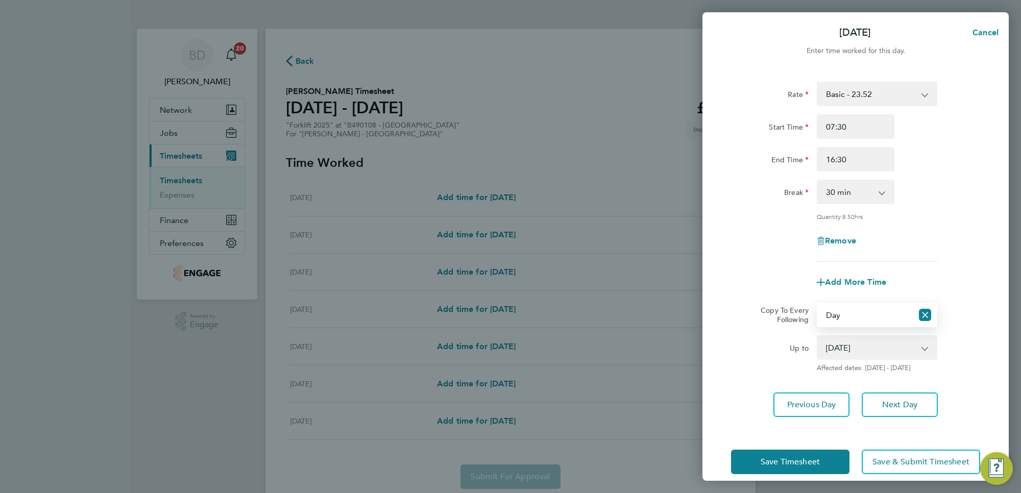
click at [871, 350] on select "27 Aug 2025 28 Aug 2025 29 Aug 2025" at bounding box center [871, 347] width 106 height 22
click at [818, 336] on select "27 Aug 2025 28 Aug 2025 29 Aug 2025" at bounding box center [871, 347] width 106 height 22
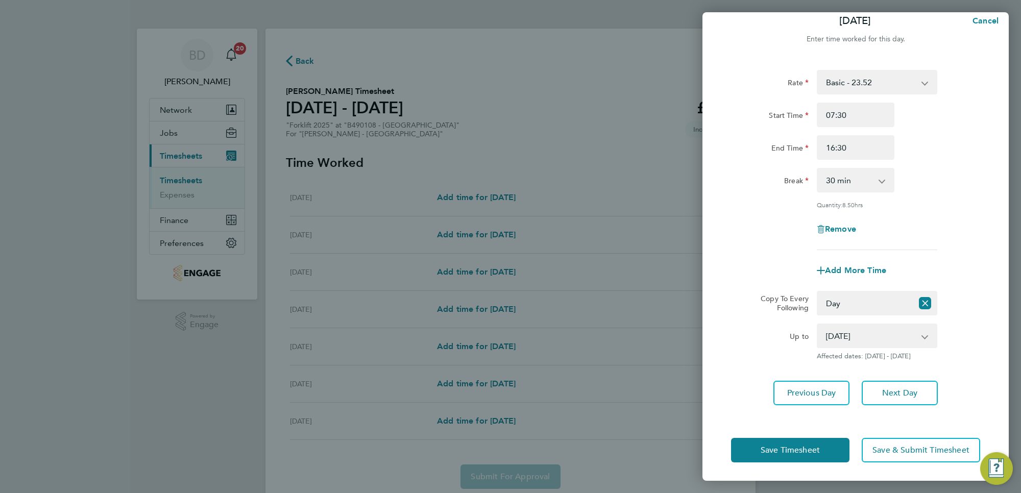
click at [969, 361] on div "Rate Basic - 23.52 Overtime - 33.98 Start Time 07:30 End Time 16:30 Break 0 min…" at bounding box center [855, 238] width 306 height 360
click at [782, 451] on span "Save Timesheet" at bounding box center [790, 450] width 59 height 10
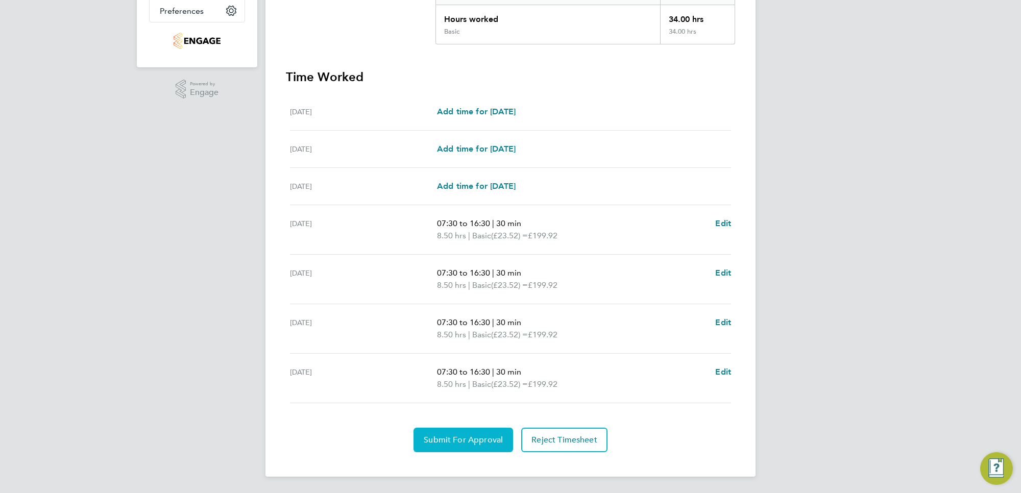
click at [455, 438] on span "Submit For Approval" at bounding box center [463, 440] width 79 height 10
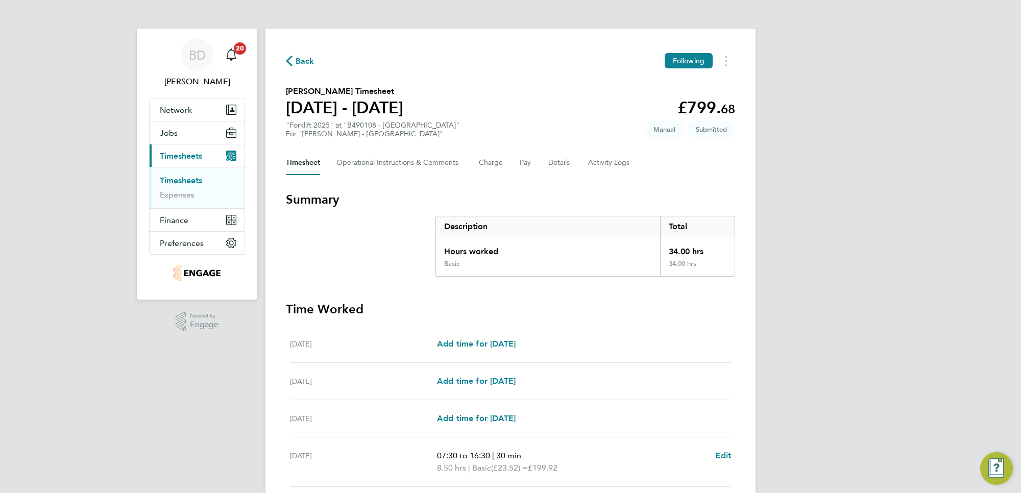
click at [294, 65] on span "Back" at bounding box center [300, 61] width 29 height 10
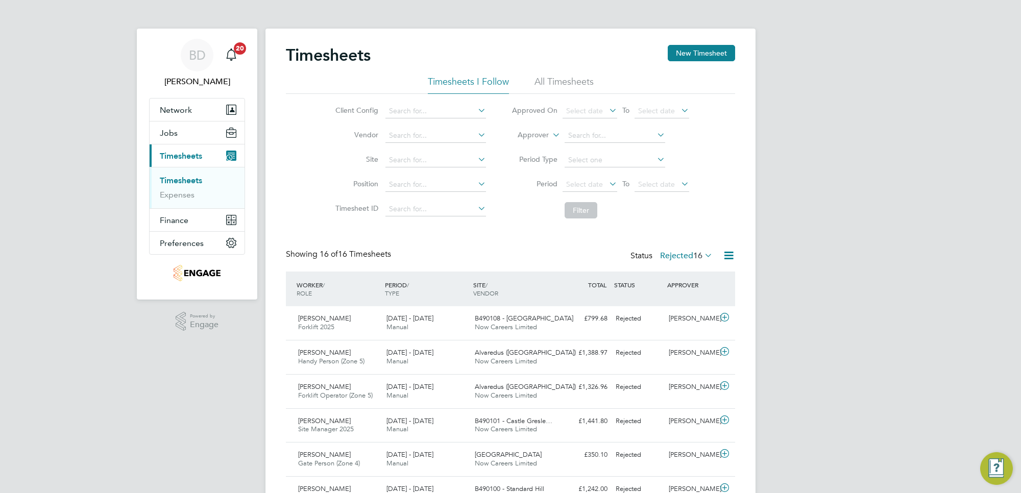
click at [808, 135] on div "BD Ben Dunnington Notifications 20 Applications: Network Businesses Sites Worke…" at bounding box center [510, 461] width 1021 height 923
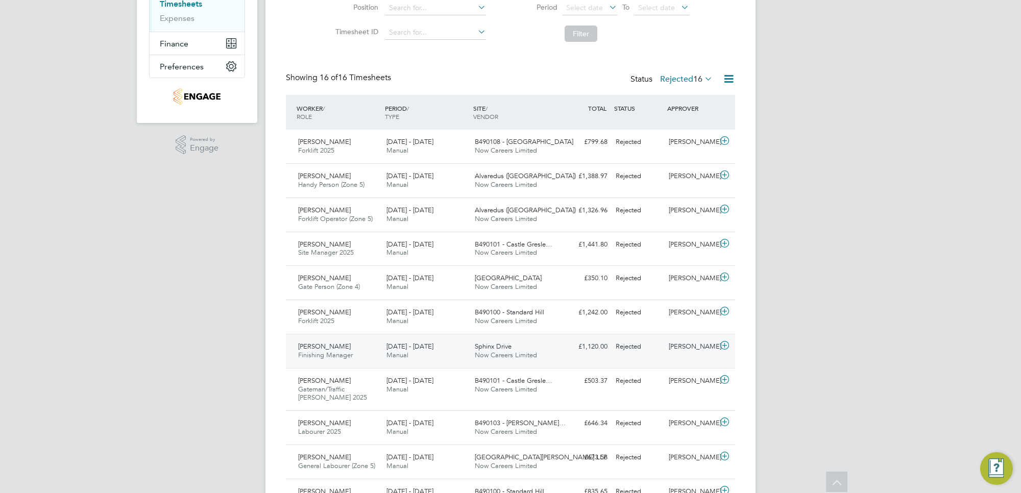
scroll to position [113, 0]
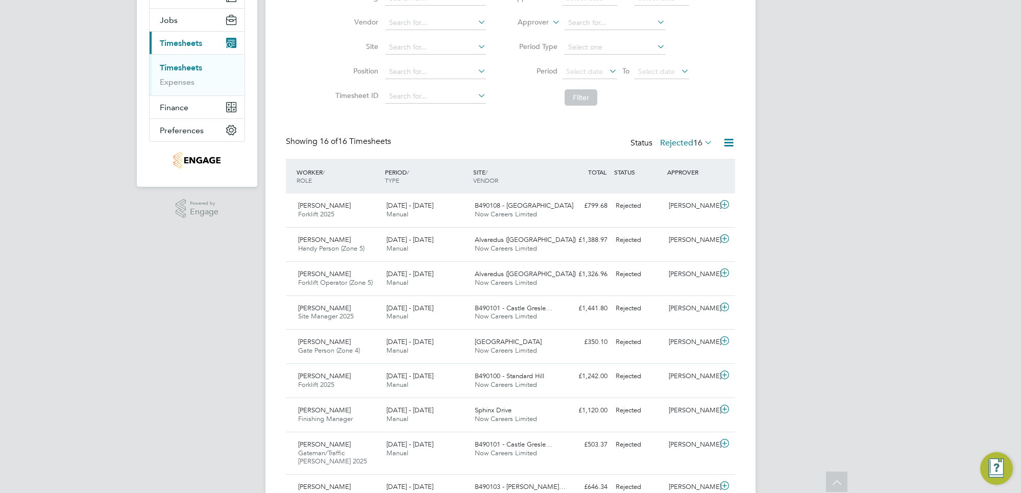
click at [702, 139] on icon at bounding box center [702, 142] width 0 height 14
click at [677, 203] on li "Approved" at bounding box center [676, 205] width 47 height 14
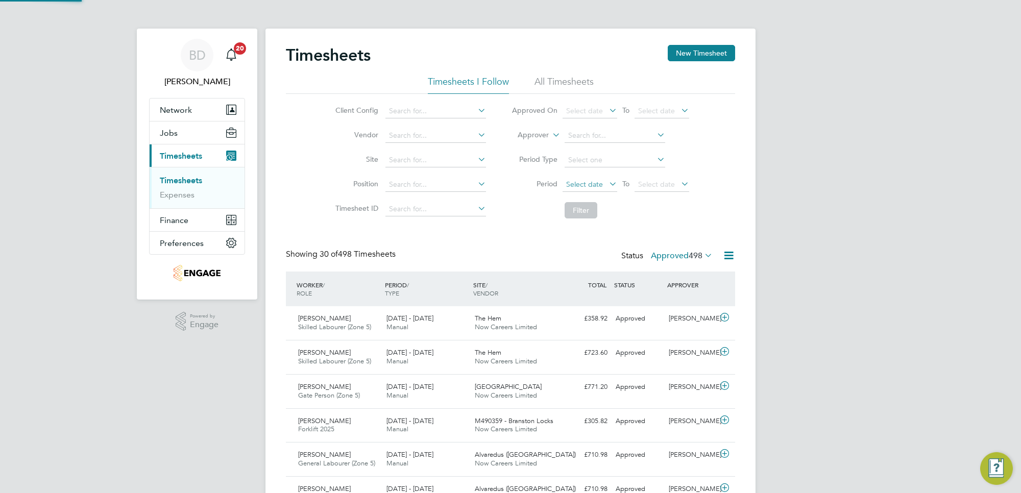
scroll to position [5, 5]
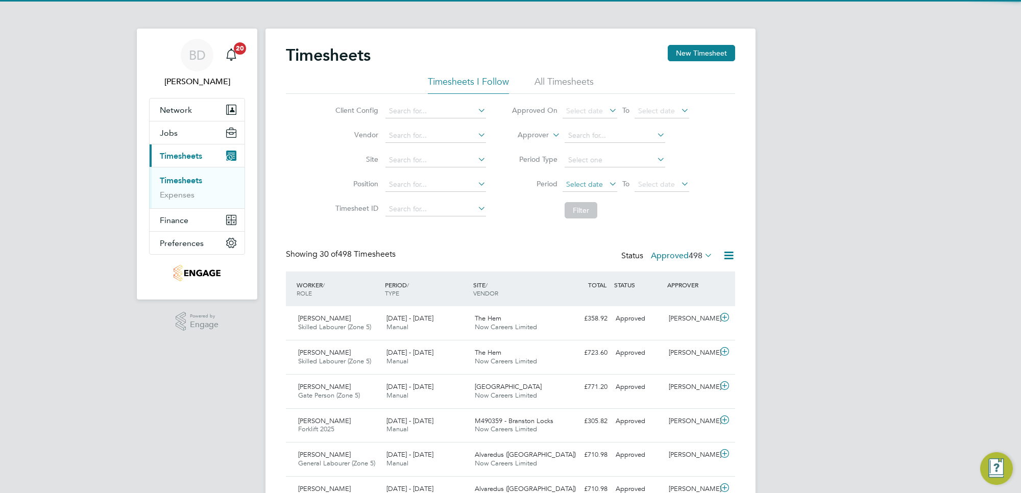
click at [596, 182] on span "Select date" at bounding box center [584, 184] width 37 height 9
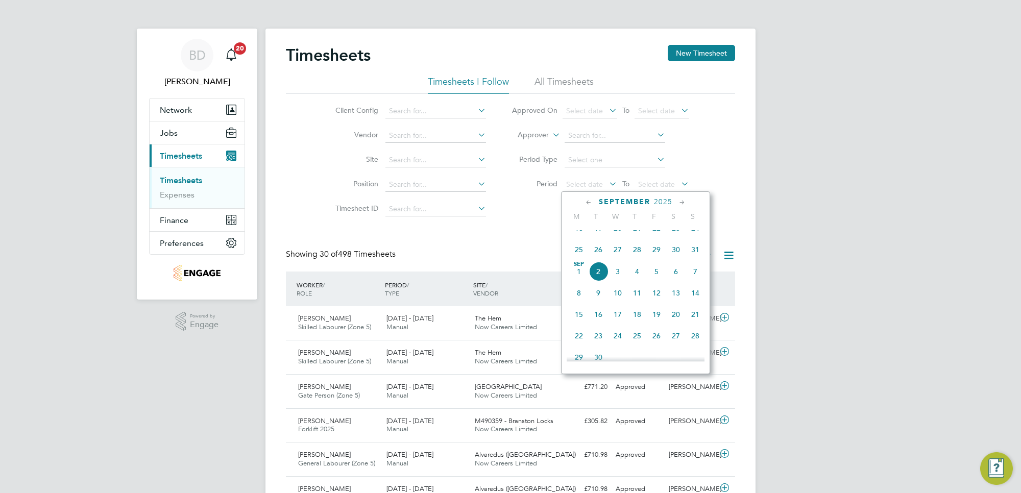
click at [579, 259] on span "25" at bounding box center [578, 249] width 19 height 19
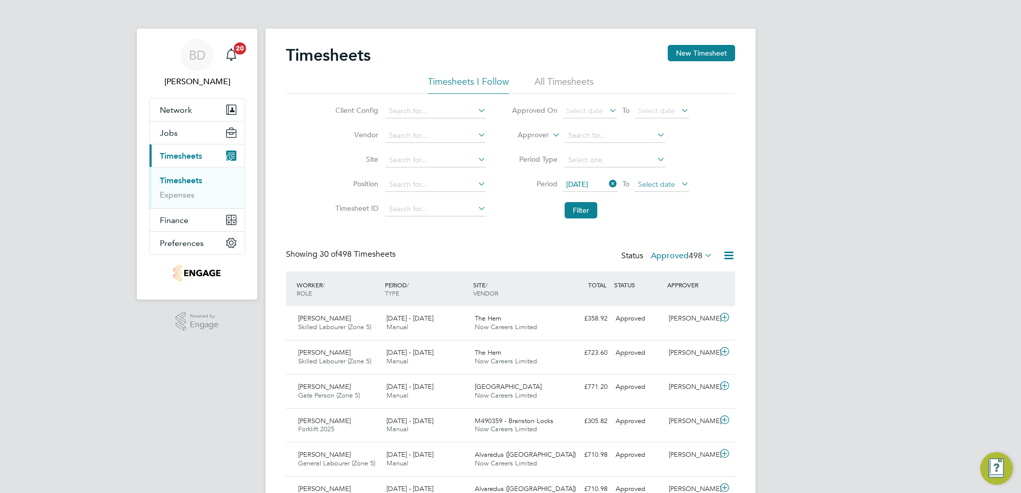
click at [647, 184] on span "Select date" at bounding box center [656, 184] width 37 height 9
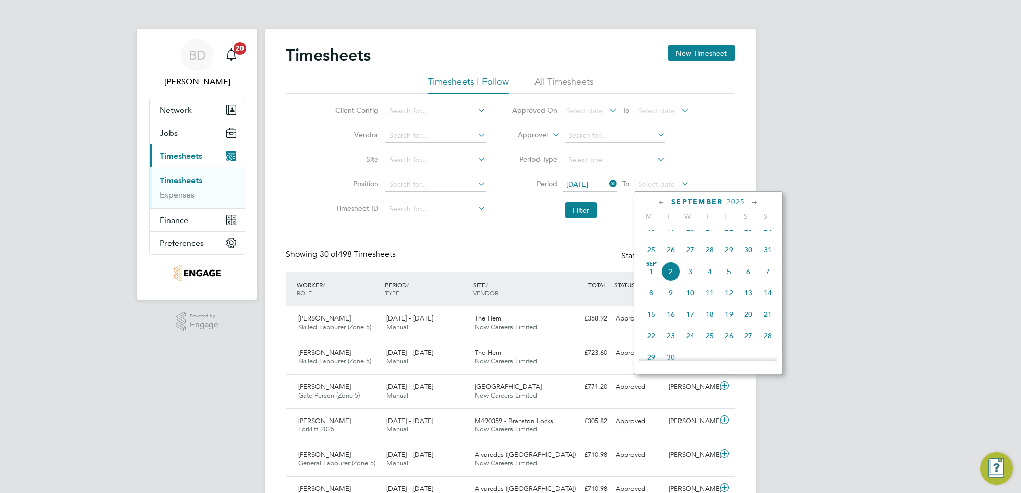
click at [726, 259] on span "29" at bounding box center [728, 249] width 19 height 19
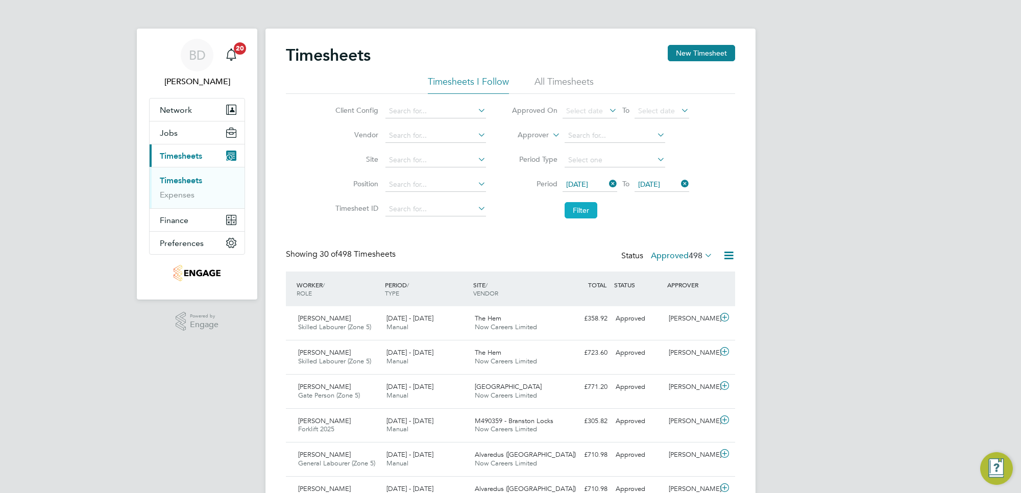
click at [587, 214] on button "Filter" at bounding box center [581, 210] width 33 height 16
click at [702, 253] on icon at bounding box center [702, 255] width 0 height 14
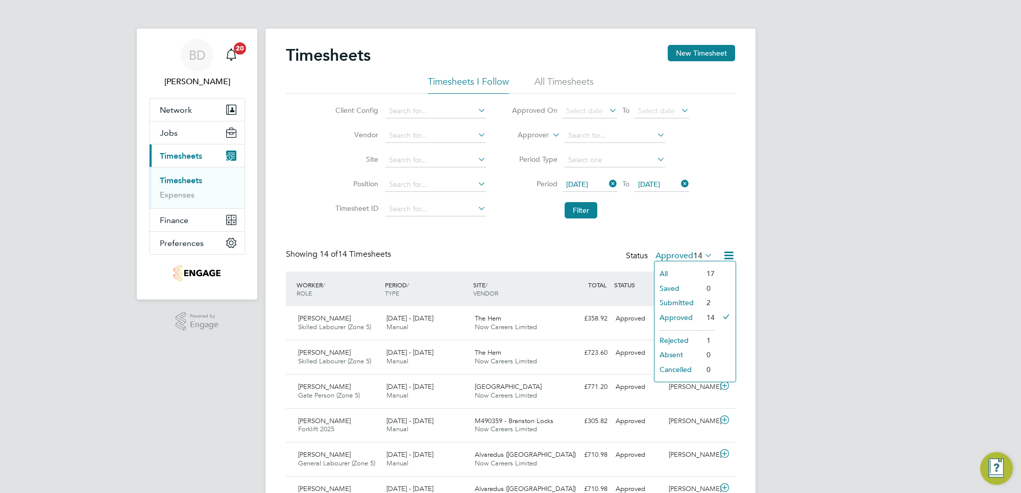
click at [677, 271] on li "All" at bounding box center [677, 273] width 47 height 14
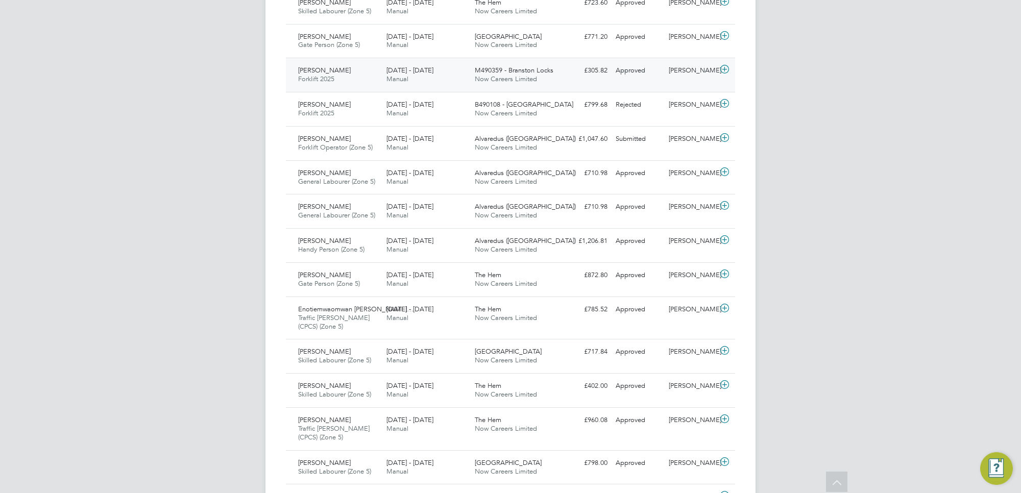
click at [722, 67] on icon at bounding box center [724, 69] width 13 height 8
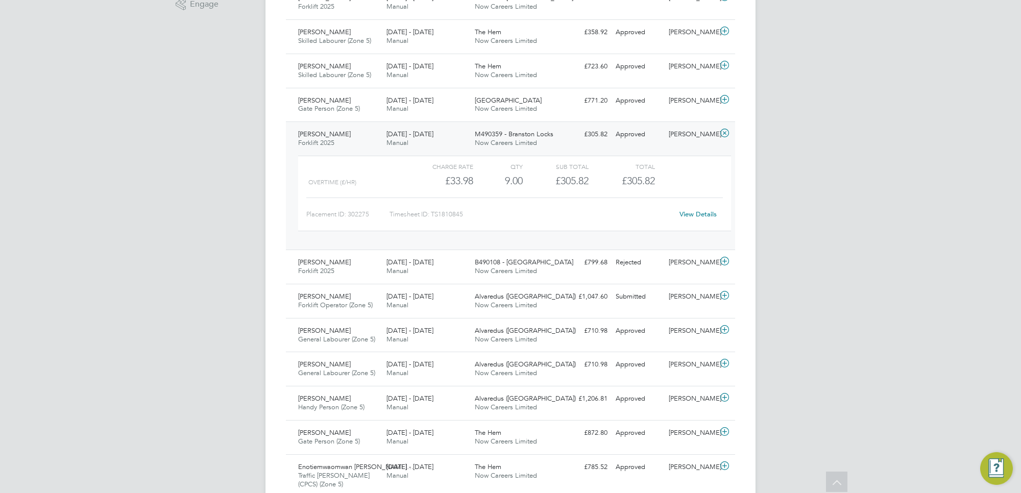
click at [724, 133] on icon at bounding box center [724, 133] width 13 height 8
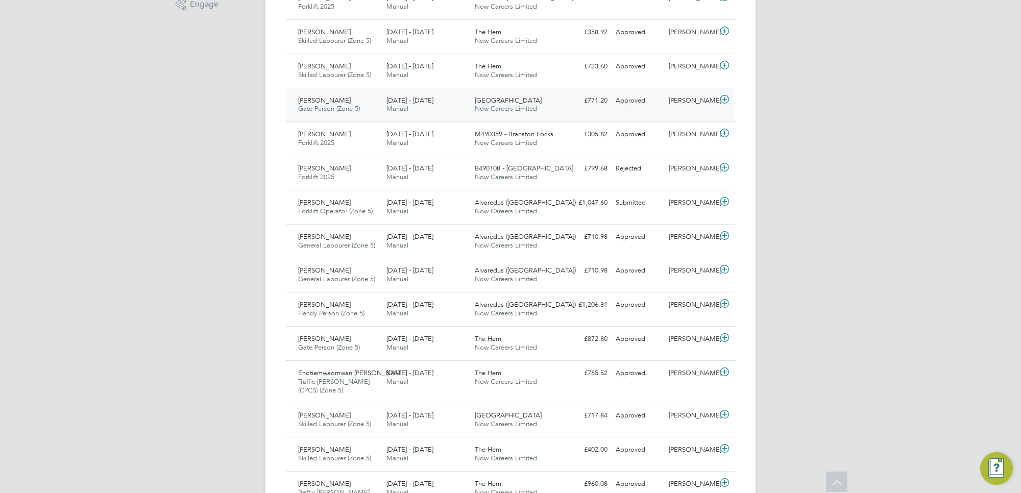
click at [724, 98] on icon at bounding box center [724, 99] width 13 height 8
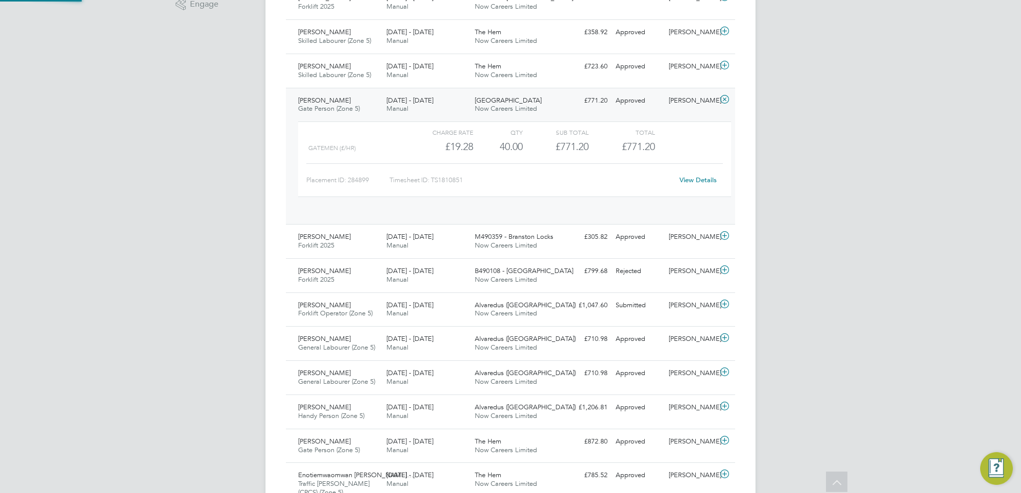
scroll to position [17, 100]
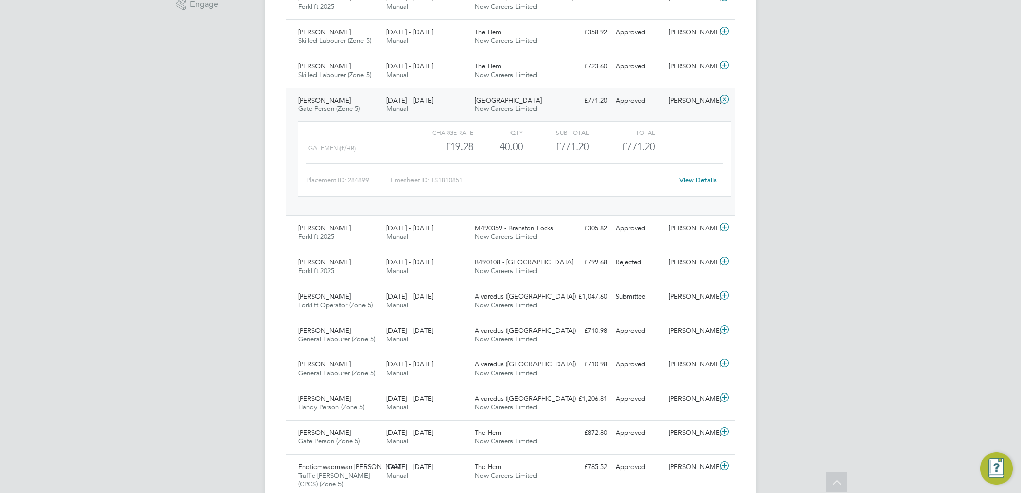
click at [702, 179] on link "View Details" at bounding box center [697, 180] width 37 height 9
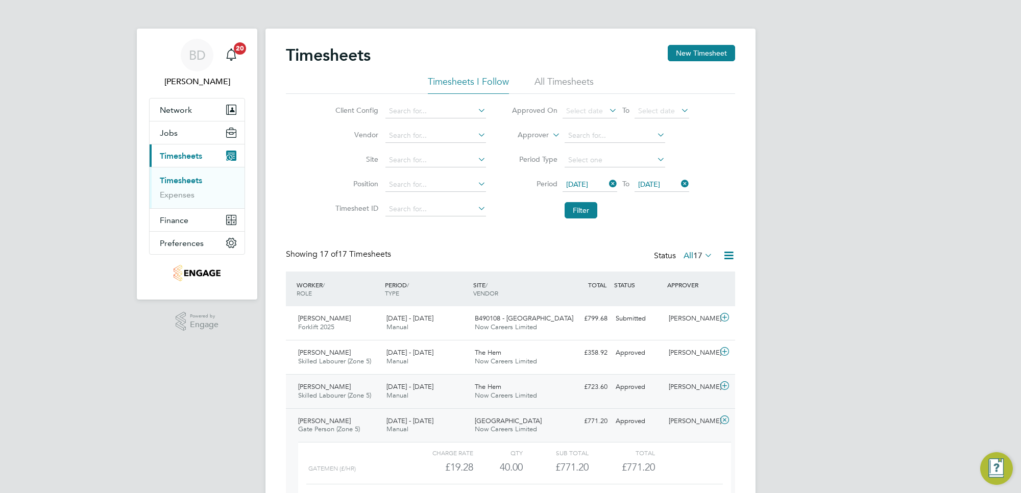
scroll to position [128, 0]
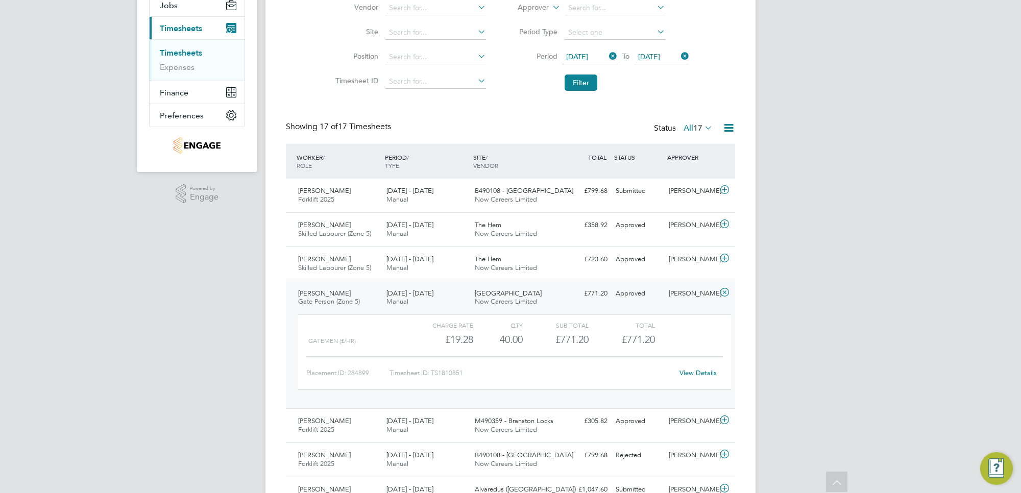
click at [728, 294] on icon at bounding box center [724, 292] width 13 height 8
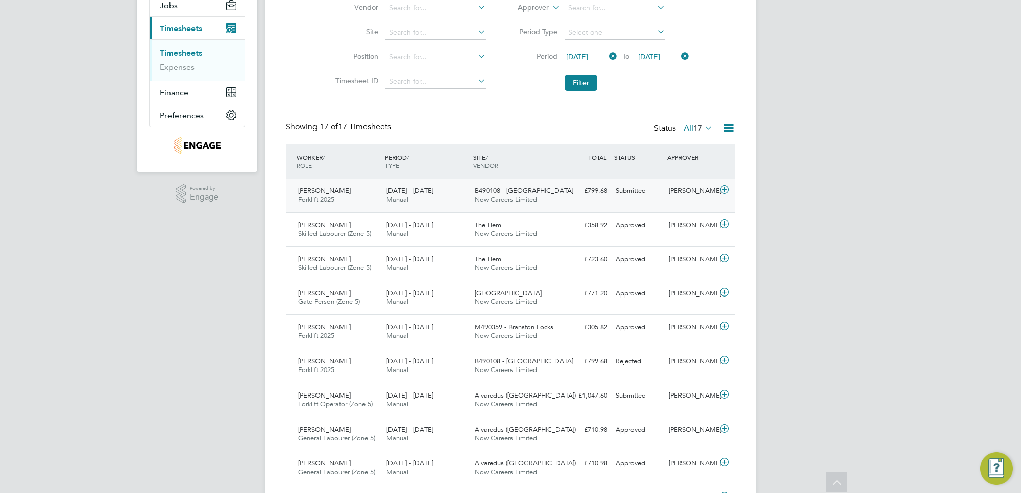
click at [722, 187] on icon at bounding box center [724, 190] width 13 height 8
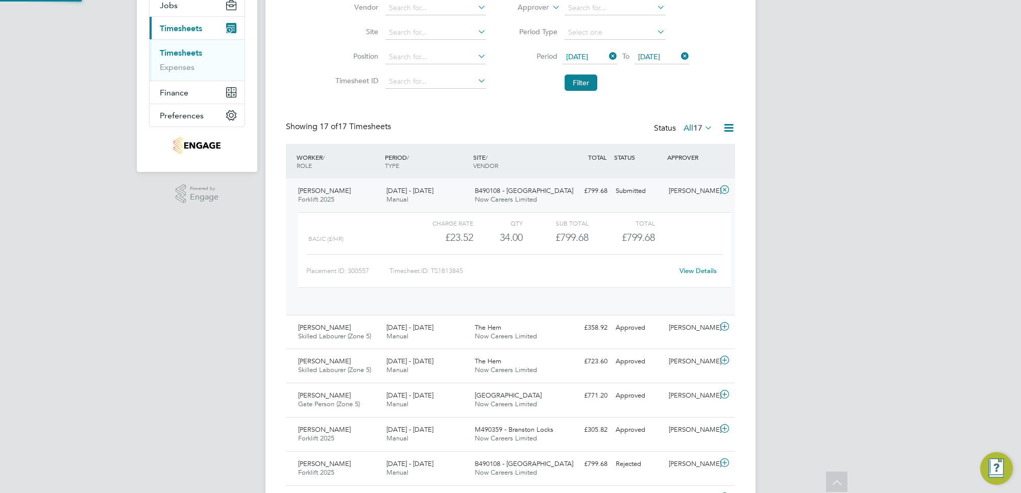
scroll to position [17, 100]
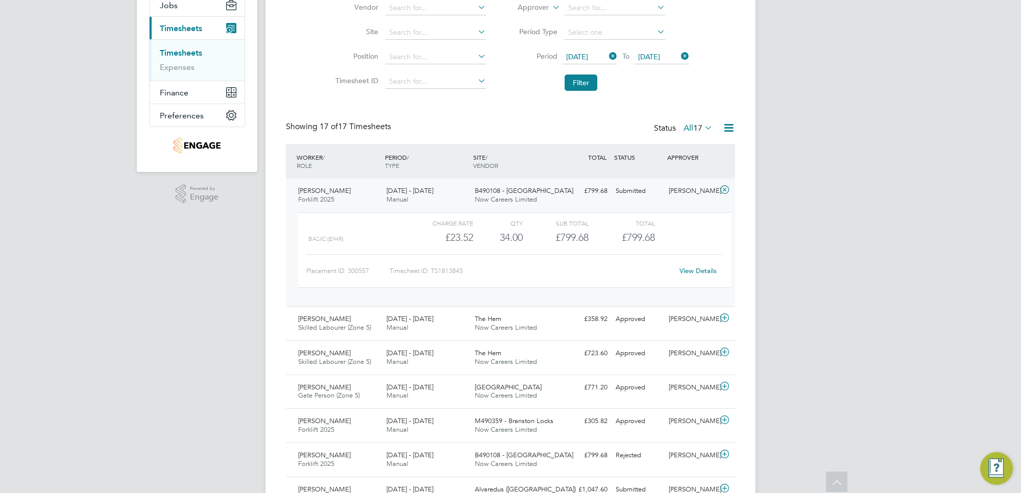
click at [725, 187] on icon at bounding box center [724, 190] width 13 height 8
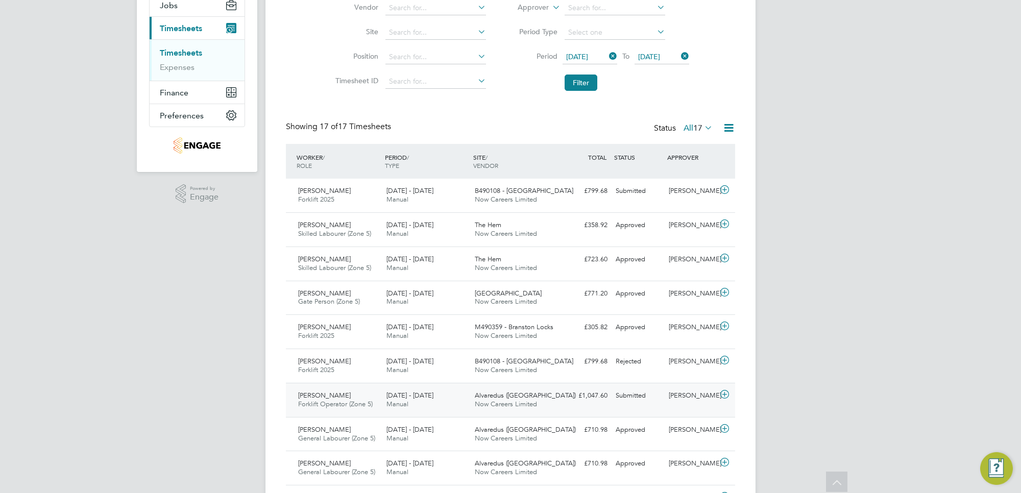
click at [726, 395] on icon at bounding box center [724, 395] width 13 height 8
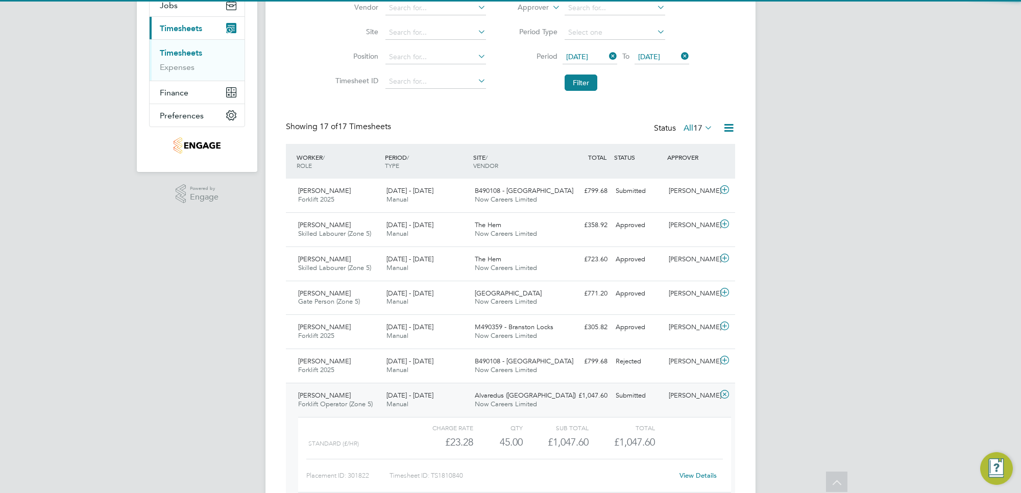
scroll to position [319, 0]
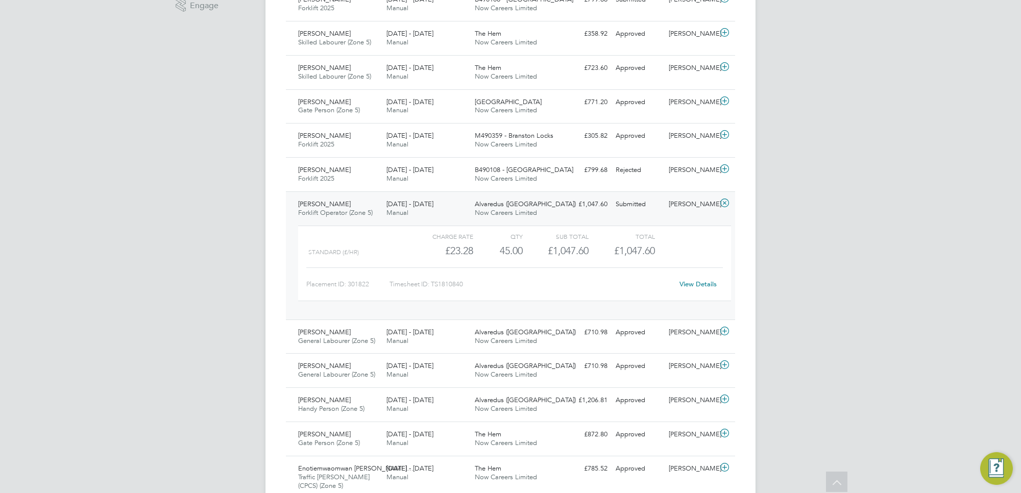
click at [687, 284] on link "View Details" at bounding box center [697, 284] width 37 height 9
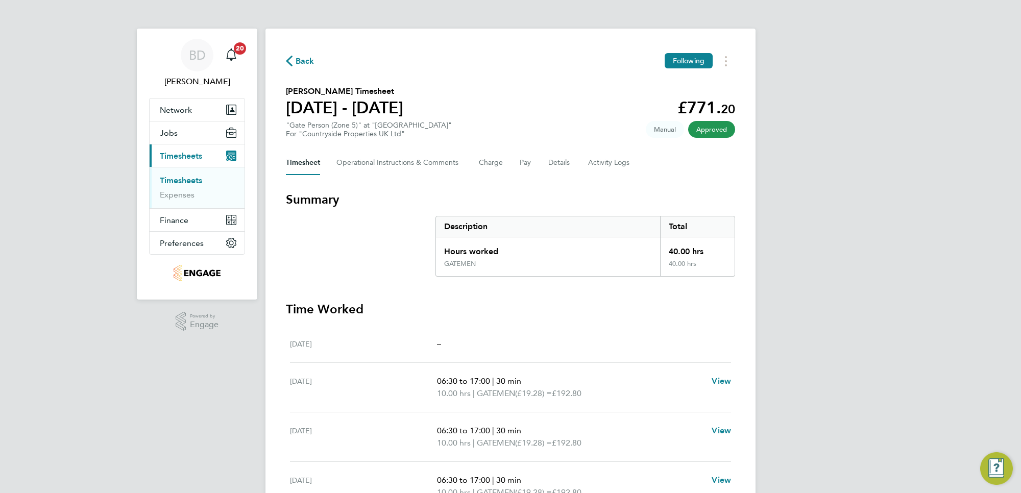
click at [302, 63] on span "Back" at bounding box center [305, 61] width 19 height 12
click at [299, 57] on span "Back" at bounding box center [305, 61] width 19 height 12
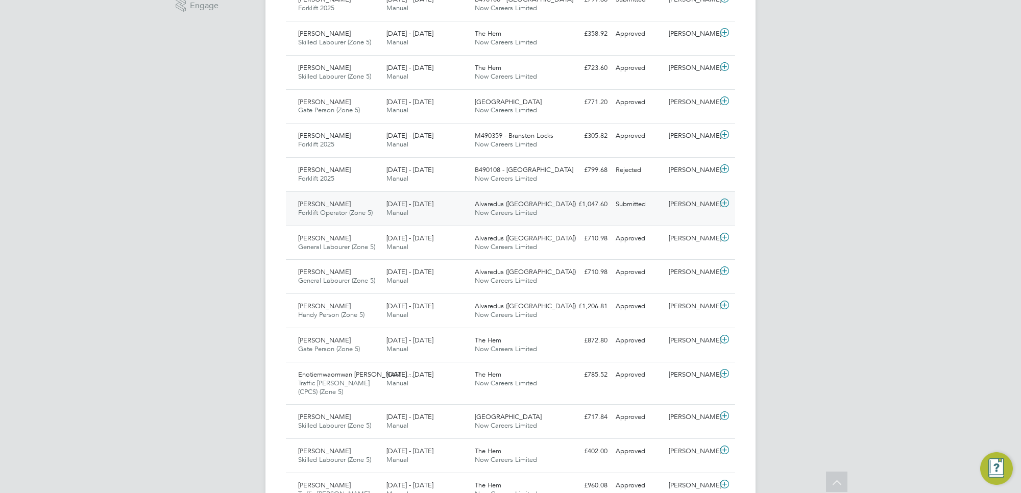
click at [723, 202] on icon at bounding box center [724, 203] width 13 height 8
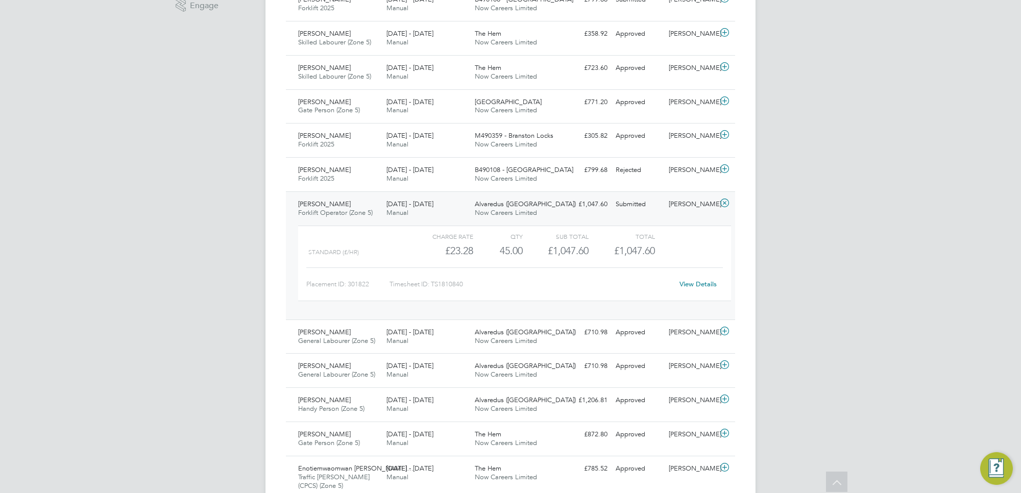
click at [725, 207] on icon at bounding box center [724, 203] width 13 height 8
